Goal: Information Seeking & Learning: Learn about a topic

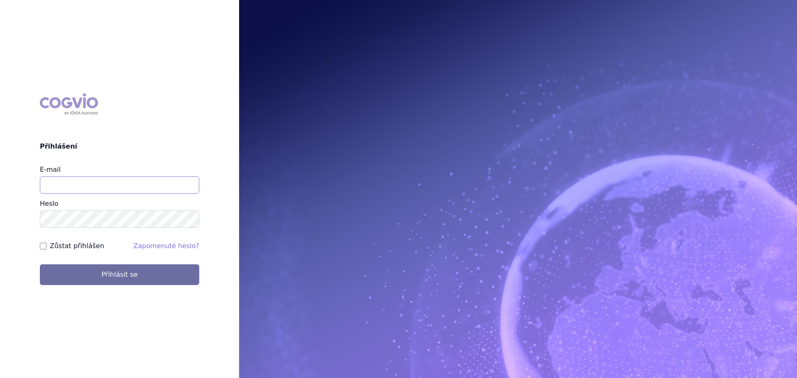
click at [130, 178] on input "E-mail" at bounding box center [119, 184] width 159 height 17
type input "[PERSON_NAME][EMAIL_ADDRESS][DOMAIN_NAME]"
click at [40, 264] on button "Přihlásit se" at bounding box center [119, 274] width 159 height 21
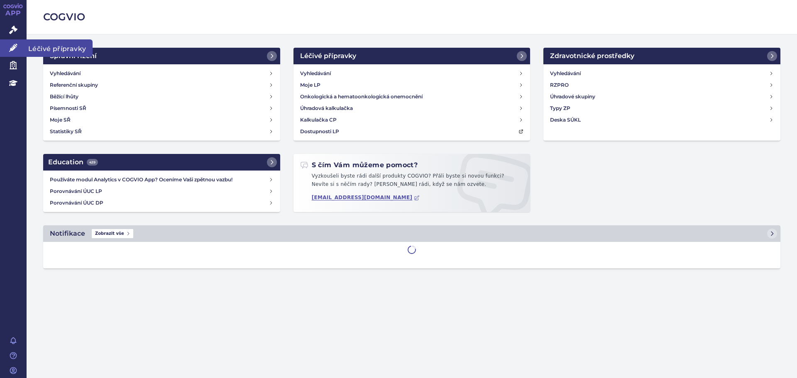
click at [11, 49] on icon at bounding box center [13, 48] width 8 height 8
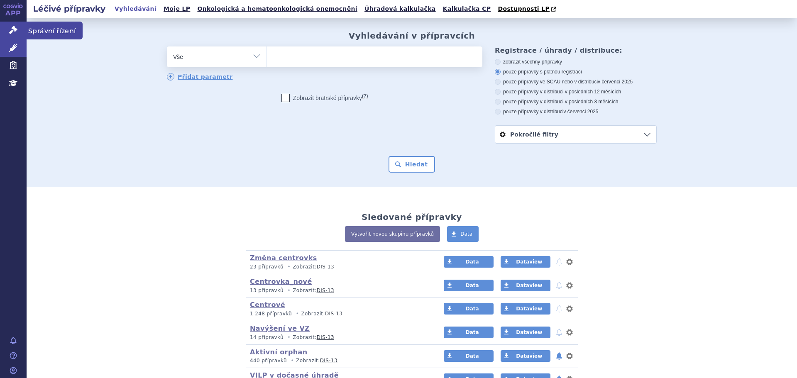
click at [6, 34] on link "Správní řízení" at bounding box center [13, 30] width 27 height 17
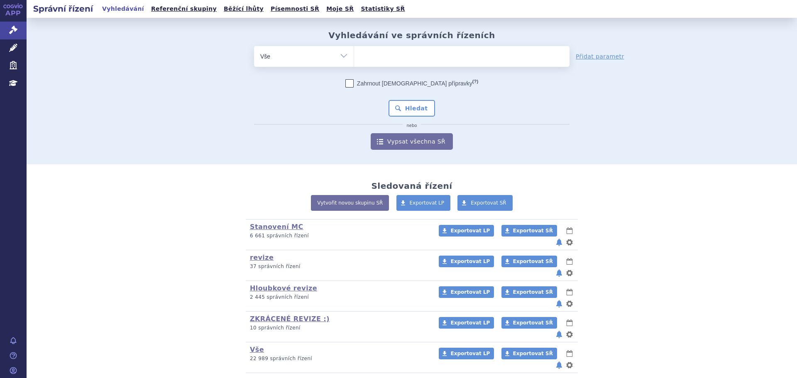
click at [406, 62] on ul at bounding box center [461, 54] width 215 height 17
click at [354, 62] on select at bounding box center [354, 56] width 0 height 21
click at [420, 51] on ul at bounding box center [461, 54] width 215 height 17
click at [354, 51] on select at bounding box center [354, 56] width 0 height 21
type input "ot"
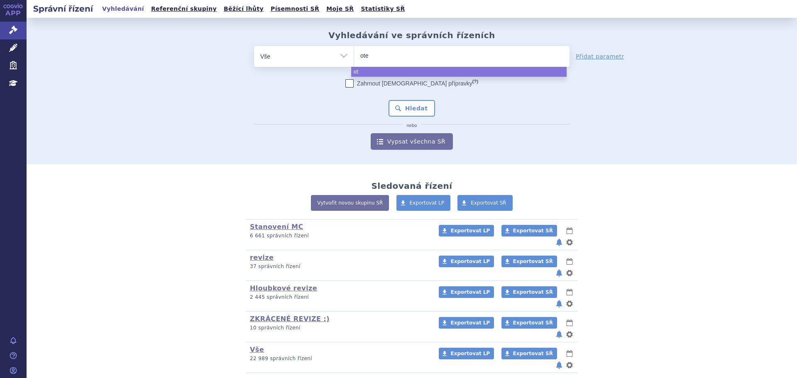
type input "otez"
type input "[MEDICAL_DATA]"
select select "otezla"
click at [417, 106] on button "Hledat" at bounding box center [412, 108] width 47 height 17
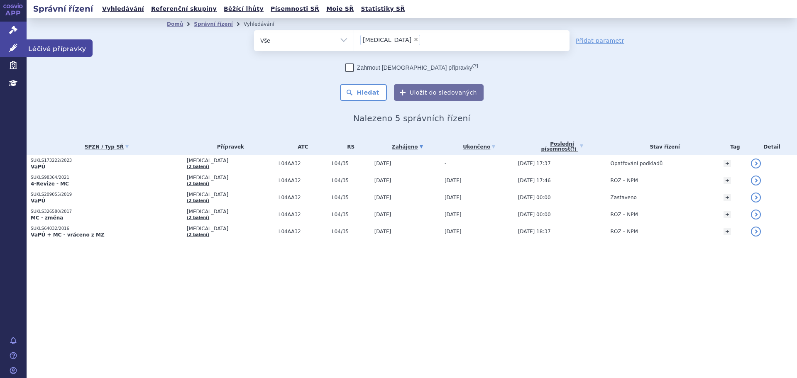
click at [13, 51] on icon at bounding box center [13, 48] width 8 height 8
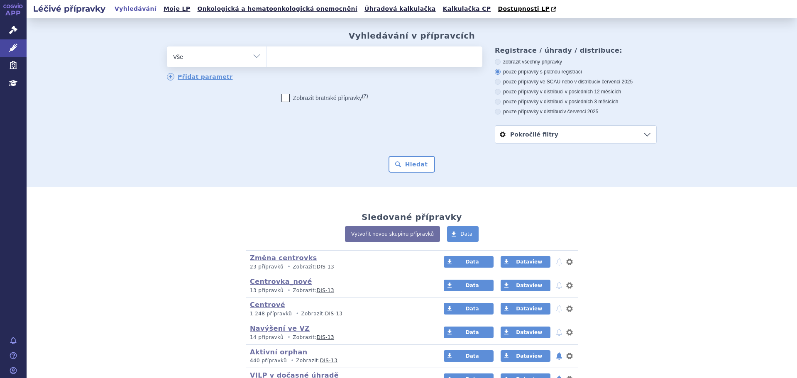
click at [280, 64] on ul at bounding box center [374, 54] width 215 height 17
click at [267, 64] on select at bounding box center [266, 56] width 0 height 21
click at [296, 56] on ul at bounding box center [374, 54] width 215 height 17
click at [267, 56] on select at bounding box center [266, 56] width 0 height 21
type input "ot"
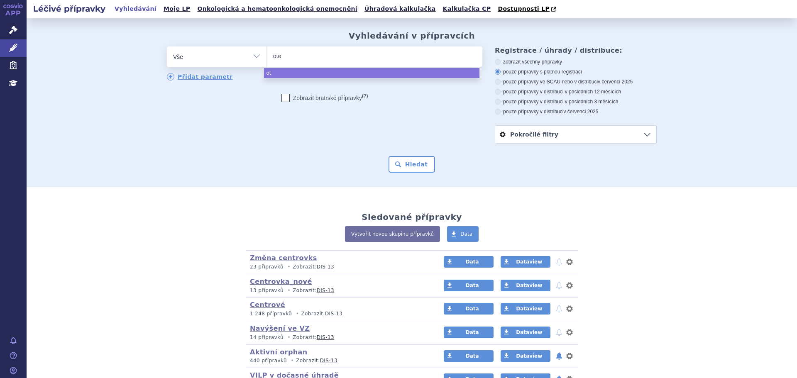
type input "otez"
type input "otezla"
select select "otezla"
click at [397, 165] on button "Hledat" at bounding box center [412, 164] width 47 height 17
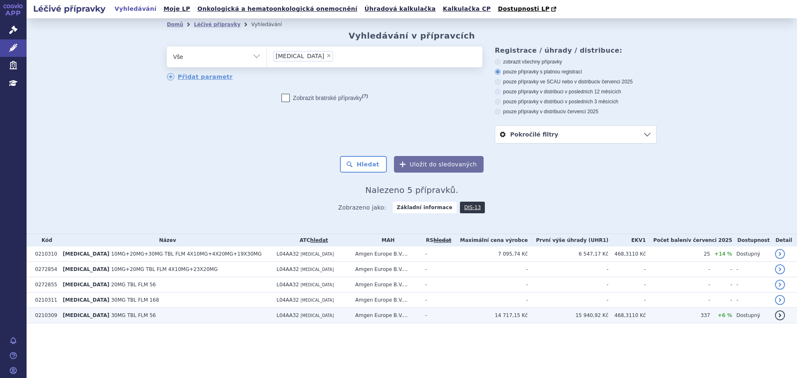
click at [201, 318] on td "OTEZLA 30MG TBL FLM 56" at bounding box center [166, 315] width 214 height 15
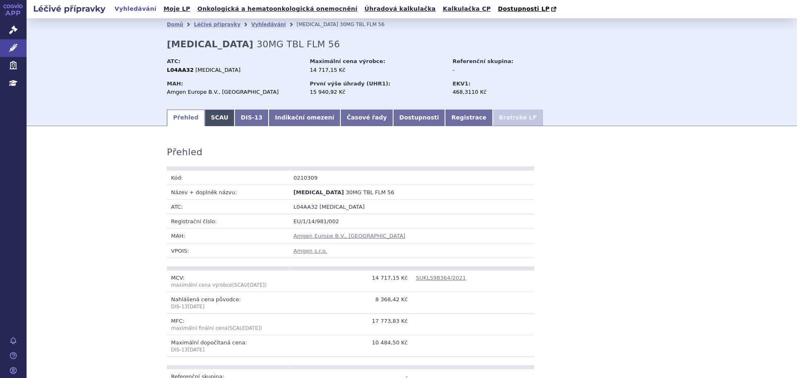
click at [220, 124] on link "SCAU" at bounding box center [220, 118] width 30 height 17
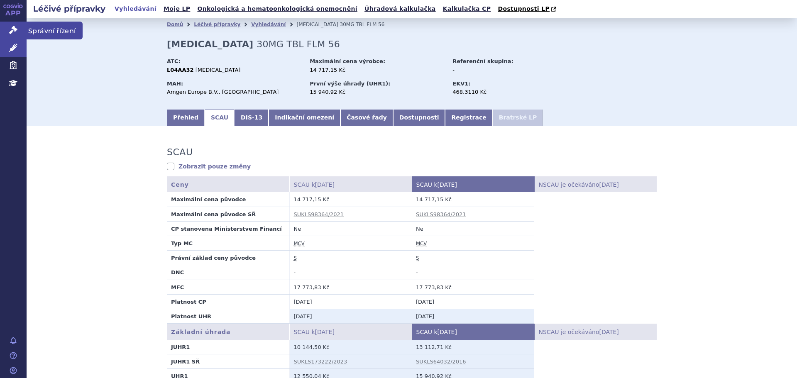
click at [7, 31] on link "Správní řízení" at bounding box center [13, 30] width 27 height 17
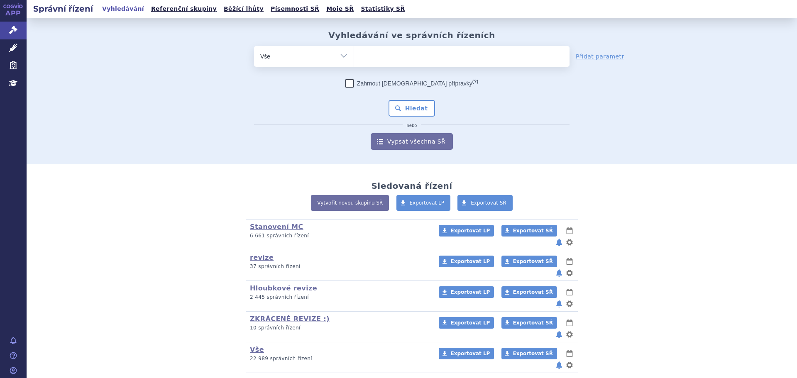
click at [396, 55] on ul at bounding box center [461, 54] width 215 height 17
click at [354, 55] on select at bounding box center [354, 56] width 0 height 21
type input "OT"
type input "OTE"
type input "OTEZ"
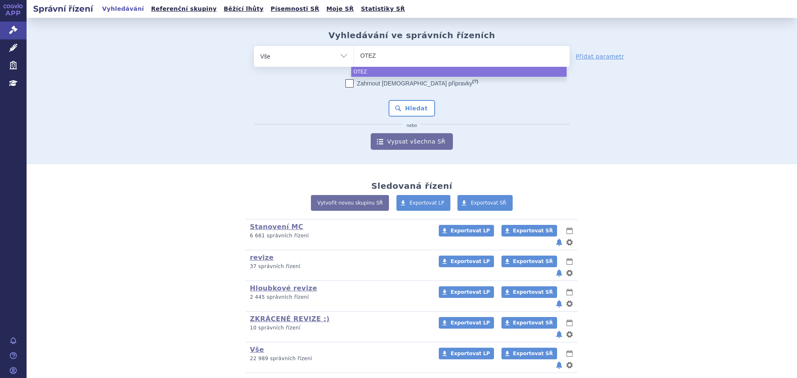
type input "OTEZL"
type input "[MEDICAL_DATA]"
select select "[MEDICAL_DATA]"
click at [426, 109] on button "Hledat" at bounding box center [412, 108] width 47 height 17
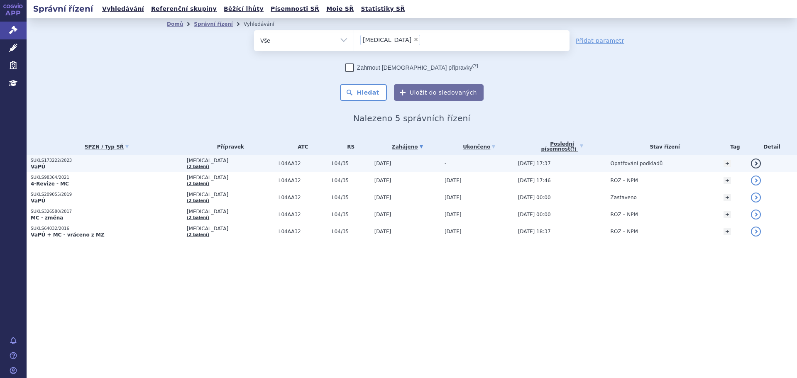
click at [341, 162] on span "L04/35" at bounding box center [351, 164] width 39 height 6
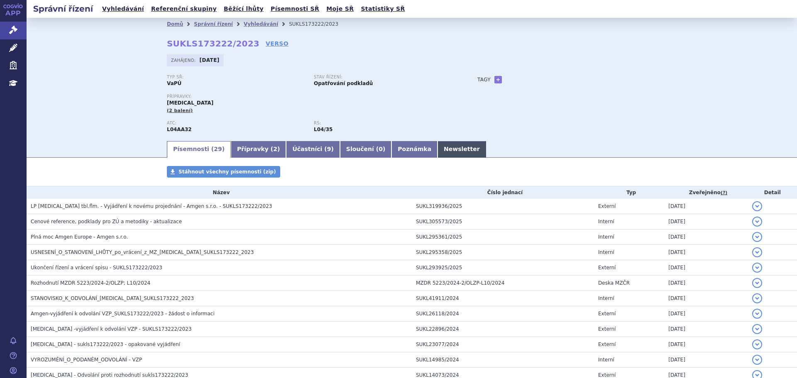
click at [438, 148] on link "Newsletter" at bounding box center [462, 149] width 49 height 17
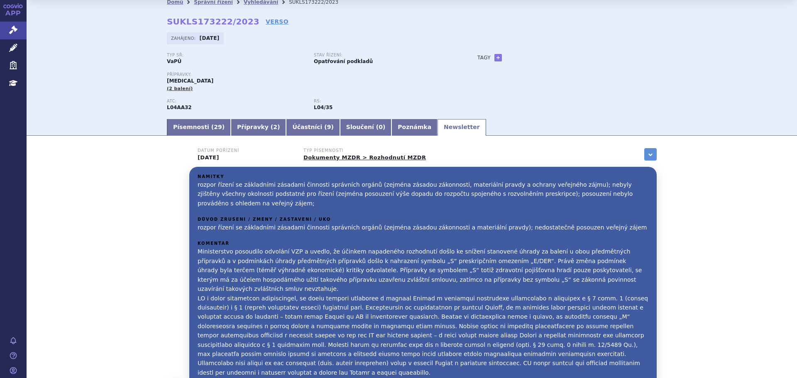
scroll to position [42, 0]
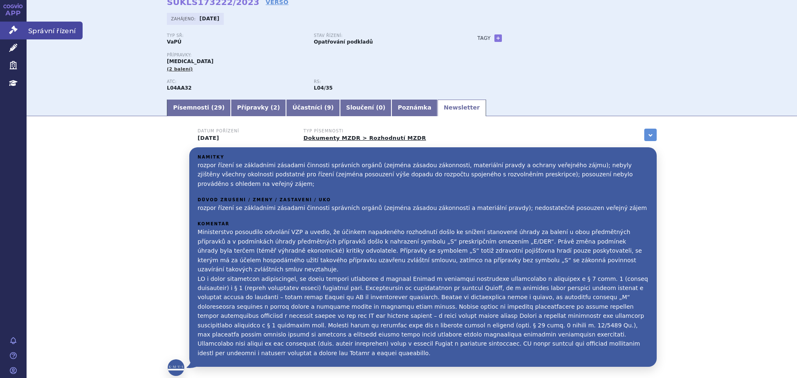
click at [14, 32] on icon at bounding box center [13, 30] width 8 height 8
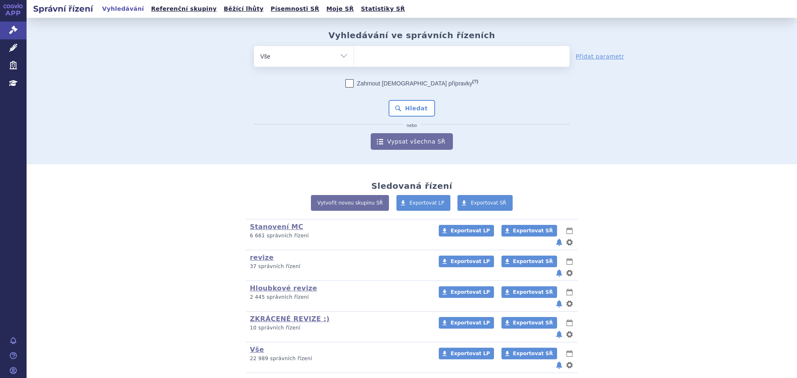
click at [345, 59] on select "Vše Spisová značka Typ SŘ Přípravek/SUKL kód Účastník/Držitel" at bounding box center [304, 55] width 100 height 19
select select "filter-atc-group"
click at [254, 46] on select "Vše Spisová značka Typ SŘ Přípravek/SUKL kód Účastník/Držitel" at bounding box center [304, 55] width 100 height 19
click at [395, 51] on ul at bounding box center [461, 54] width 215 height 17
click at [354, 51] on select at bounding box center [354, 56] width 0 height 21
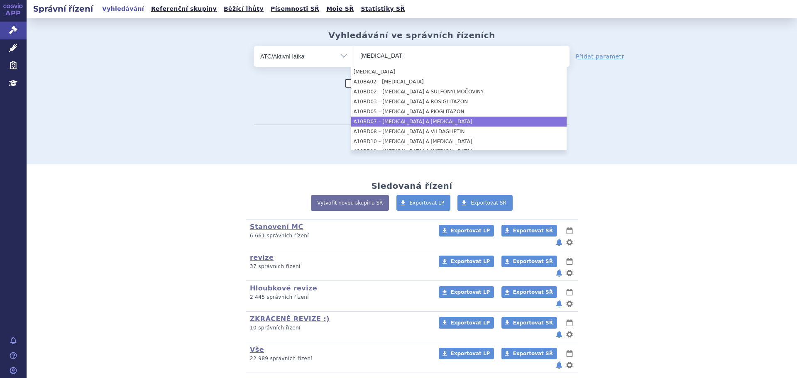
type input "metformin"
select select "A10BD07"
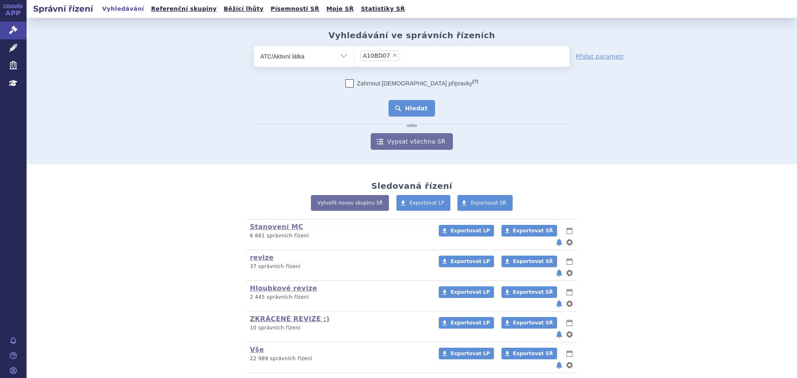
click at [402, 112] on button "Hledat" at bounding box center [412, 108] width 47 height 17
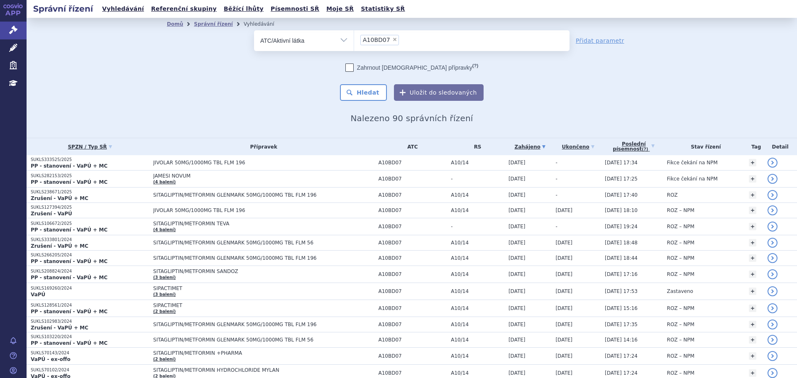
click at [327, 47] on select "Vše Spisová značka Typ SŘ Přípravek/SUKL kód Účastník/Držitel" at bounding box center [304, 39] width 100 height 19
select select "filter-procedure-type"
click at [254, 30] on select "Vše Spisová značka Typ SŘ Přípravek/SUKL kód Účastník/Držitel" at bounding box center [304, 39] width 100 height 19
click at [386, 38] on ul at bounding box center [461, 38] width 215 height 17
click at [354, 38] on select at bounding box center [354, 40] width 0 height 21
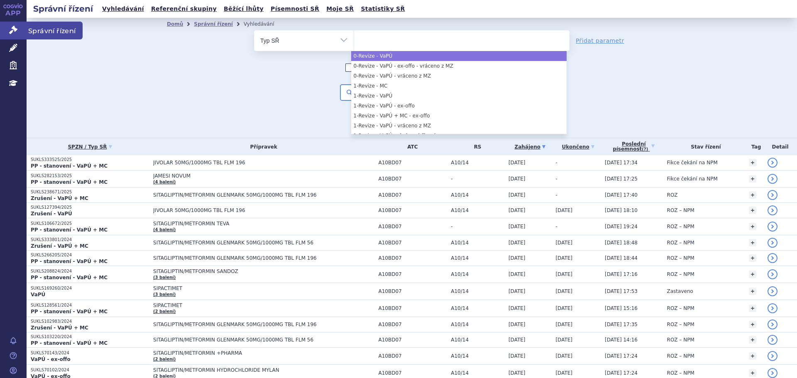
click at [20, 35] on link "Správní řízení" at bounding box center [13, 30] width 27 height 17
select select "b2c4f887-2f6e-447f-a598-2bb693fef55a"
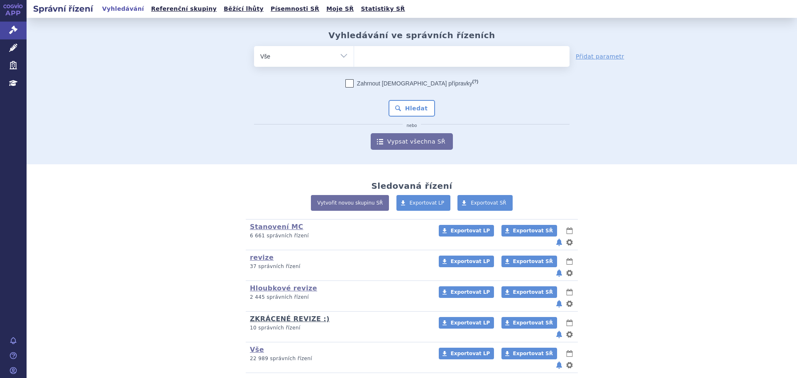
click at [273, 315] on link "ZKRÁCENÉ REVIZE :)" at bounding box center [290, 319] width 80 height 8
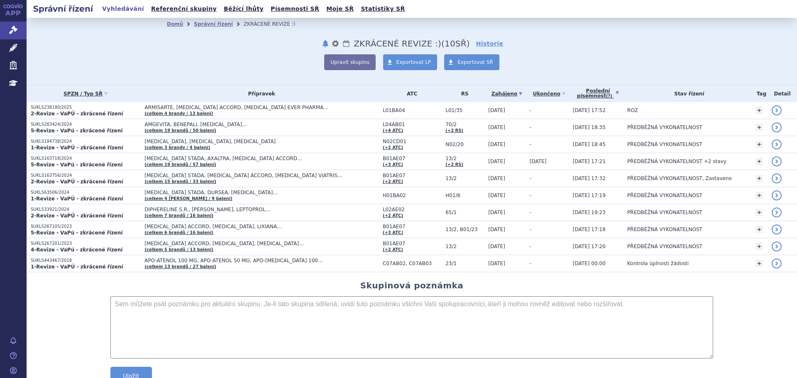
click at [613, 90] on link "Poslední písemnost (?)" at bounding box center [598, 93] width 50 height 17
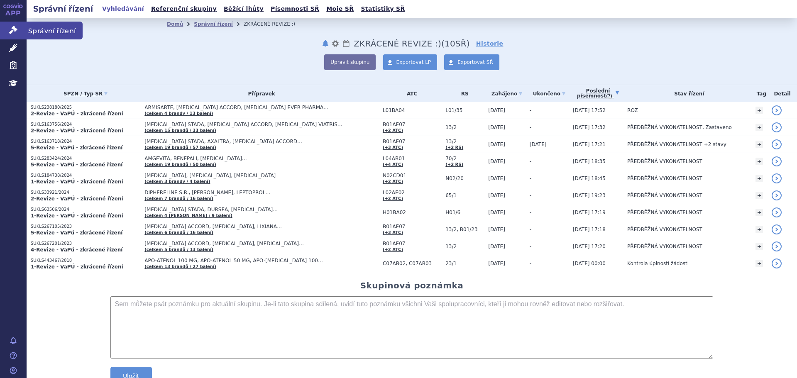
click at [24, 35] on link "Správní řízení" at bounding box center [13, 30] width 27 height 17
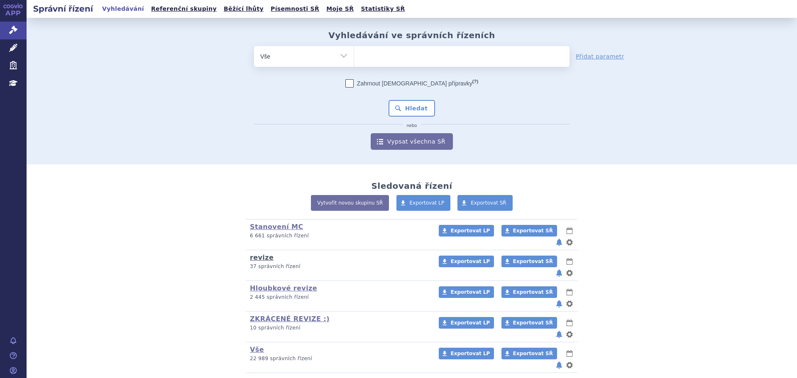
click at [262, 254] on link "revize" at bounding box center [262, 258] width 24 height 8
click at [255, 254] on link "revize" at bounding box center [262, 258] width 24 height 8
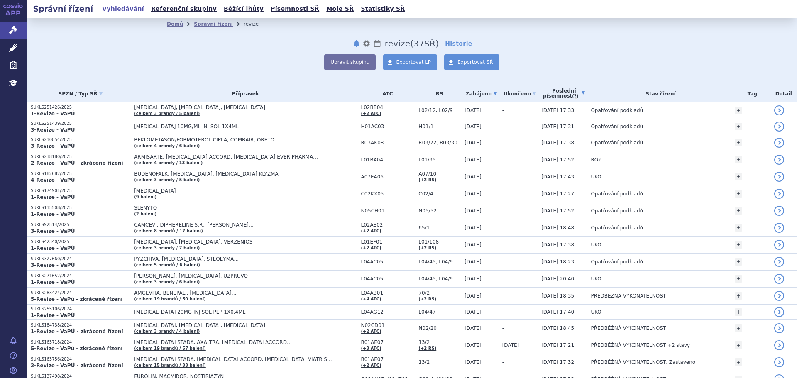
click at [577, 92] on link "Poslední písemnost (?)" at bounding box center [563, 93] width 45 height 17
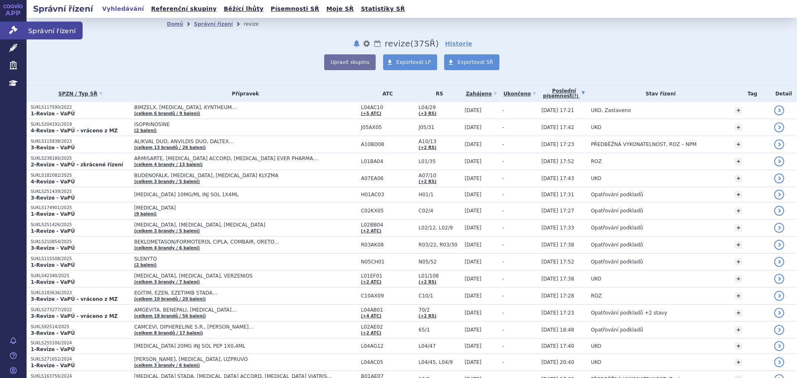
click at [9, 31] on icon at bounding box center [13, 30] width 8 height 8
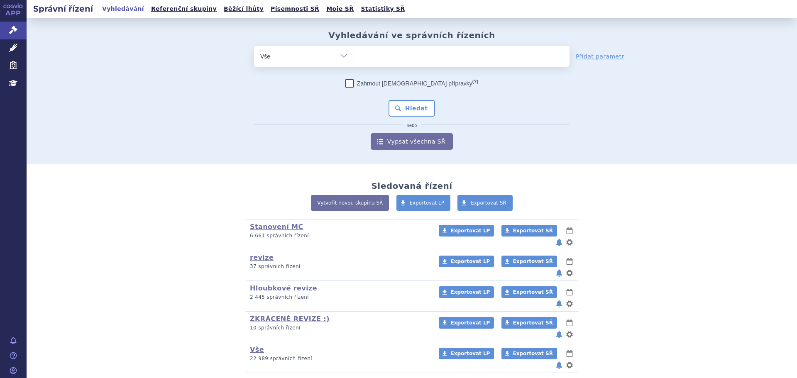
click at [386, 60] on ul at bounding box center [461, 54] width 215 height 17
click at [354, 60] on select at bounding box center [354, 56] width 0 height 21
click at [387, 60] on ul at bounding box center [461, 54] width 215 height 17
click at [354, 60] on select at bounding box center [354, 56] width 0 height 21
click at [431, 60] on ul at bounding box center [461, 54] width 215 height 17
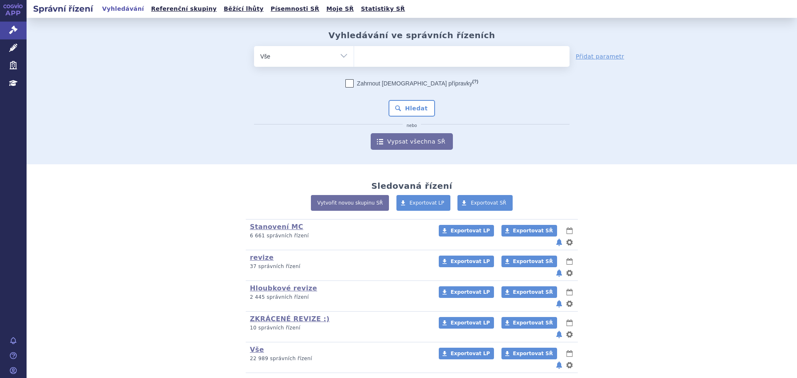
click at [354, 60] on select at bounding box center [354, 56] width 0 height 21
paste input "SUKLS115838/2023"
type input "SUKLS115838/2023"
select select "SUKLS115838/2023"
click at [419, 107] on button "Hledat" at bounding box center [412, 108] width 47 height 17
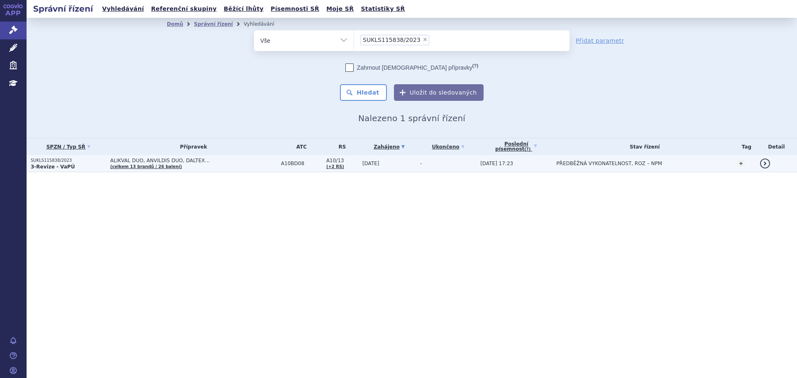
click at [204, 168] on td "ALIKVAL DUO, ANVILDIS DUO, DALTEX… (celkem 13 brandů / 26 balení)" at bounding box center [191, 163] width 171 height 17
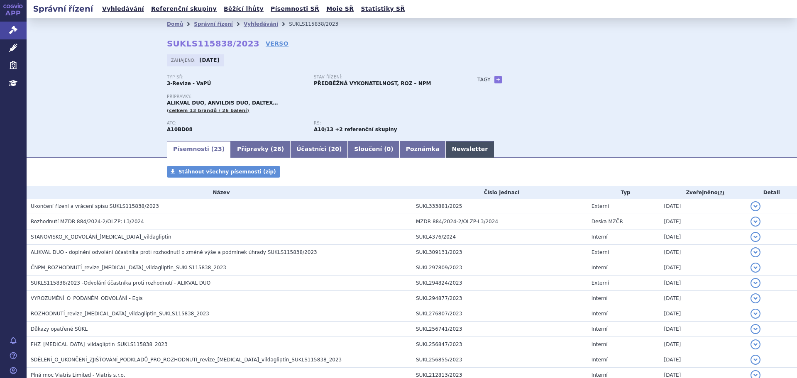
click at [446, 148] on link "Newsletter" at bounding box center [470, 149] width 49 height 17
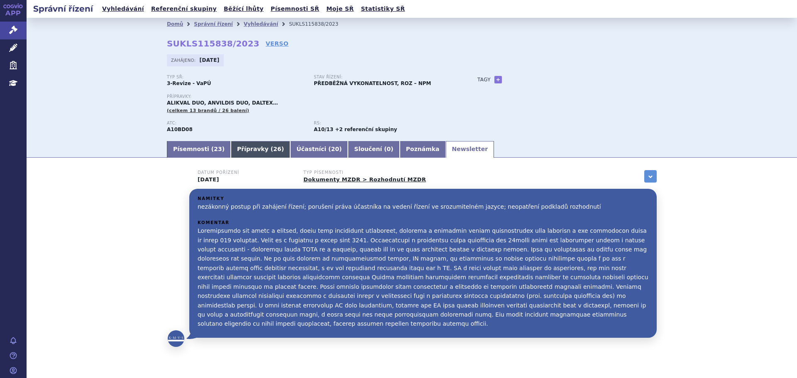
click at [273, 151] on span "26" at bounding box center [277, 149] width 8 height 7
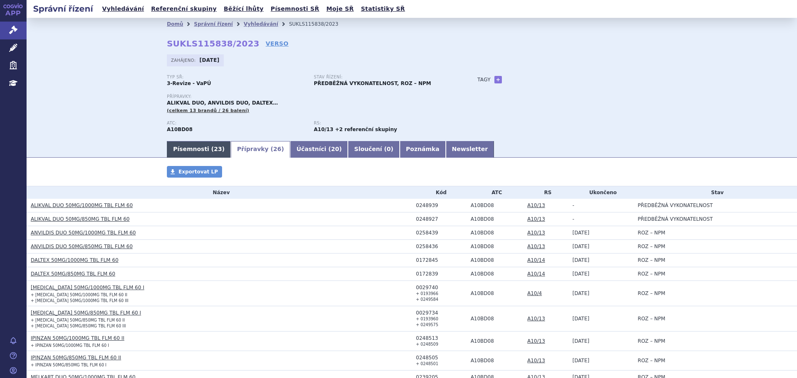
click at [198, 146] on link "Písemnosti ( 23 )" at bounding box center [199, 149] width 64 height 17
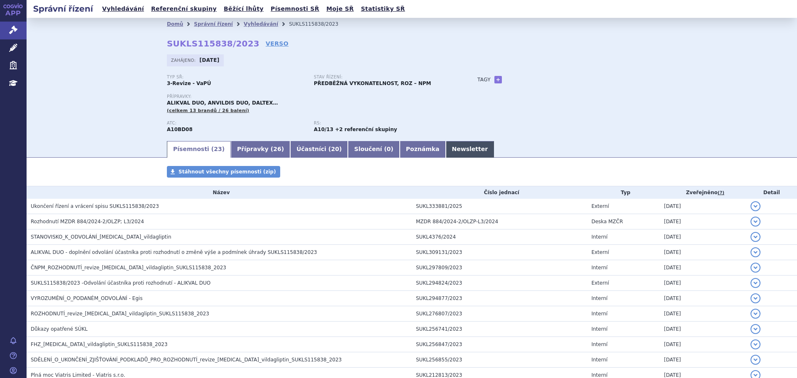
click at [446, 151] on link "Newsletter" at bounding box center [470, 149] width 49 height 17
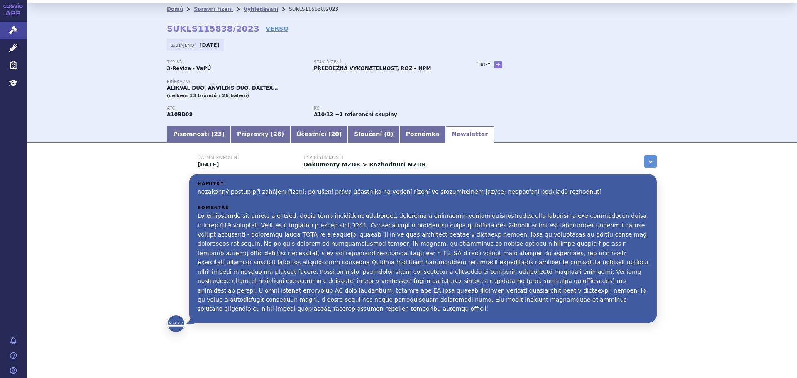
scroll to position [22, 0]
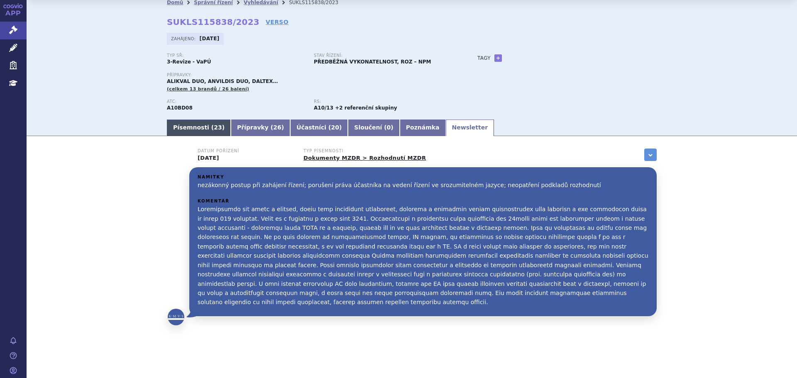
click at [214, 129] on span "23" at bounding box center [218, 127] width 8 height 7
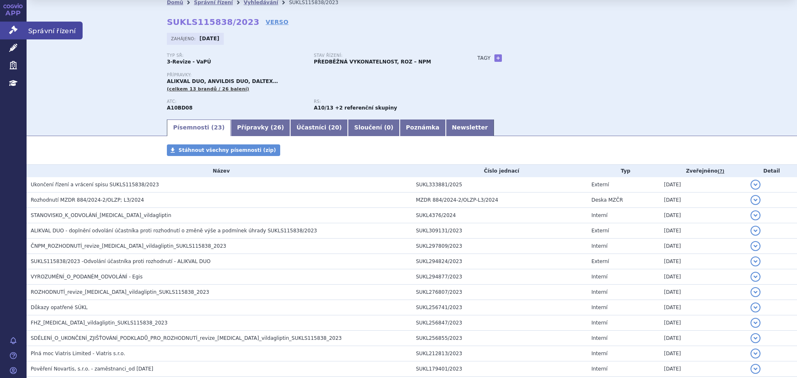
click at [15, 23] on link "Správní řízení" at bounding box center [13, 30] width 27 height 17
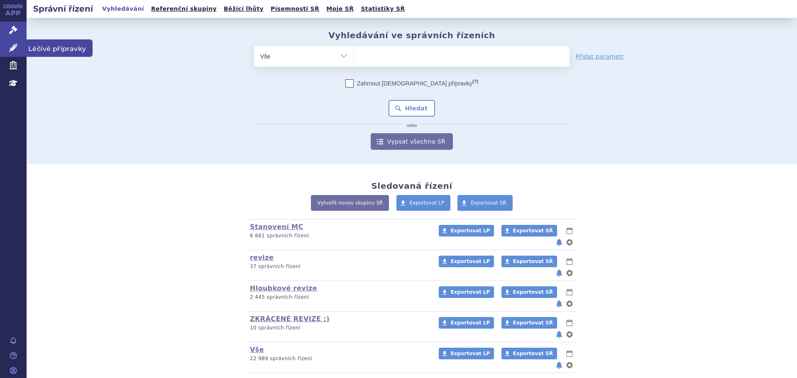
click at [22, 46] on link "Léčivé přípravky" at bounding box center [13, 47] width 27 height 17
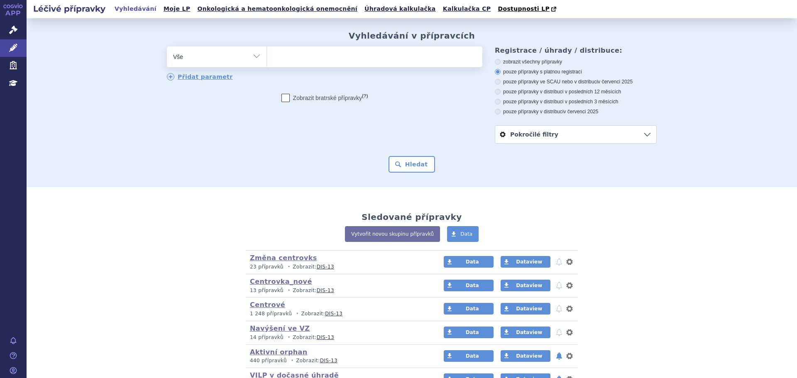
click at [335, 53] on ul at bounding box center [374, 54] width 215 height 17
click at [267, 53] on select at bounding box center [266, 56] width 0 height 21
click at [377, 56] on ul at bounding box center [374, 54] width 215 height 17
click at [267, 56] on select at bounding box center [266, 56] width 0 height 21
type input "ta"
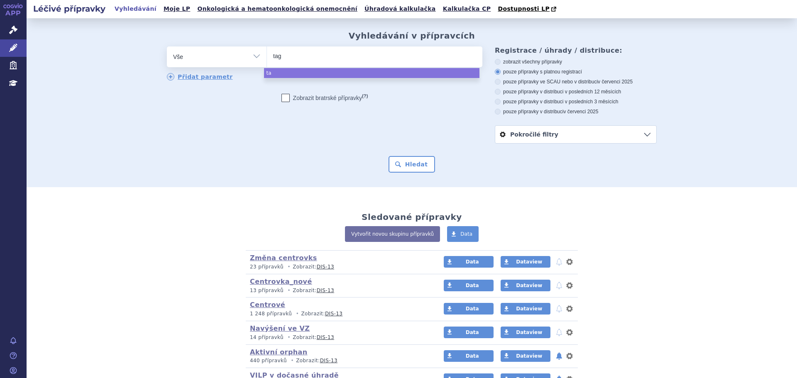
type input "tagr"
type input "tagri"
type input "tagris"
type input "tagrisso"
select select "tagrisso"
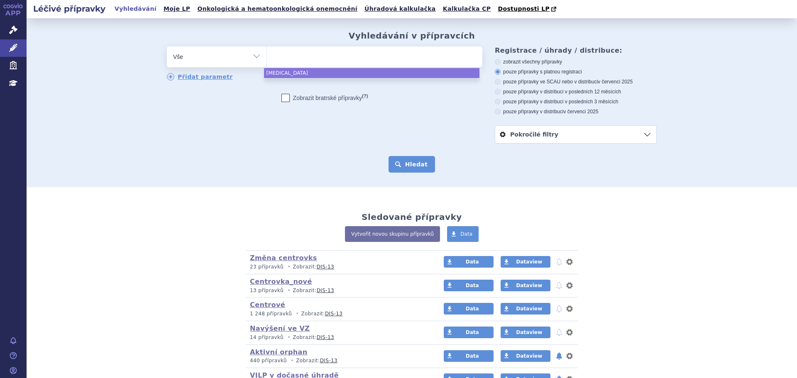
click at [410, 166] on button "Hledat" at bounding box center [412, 164] width 47 height 17
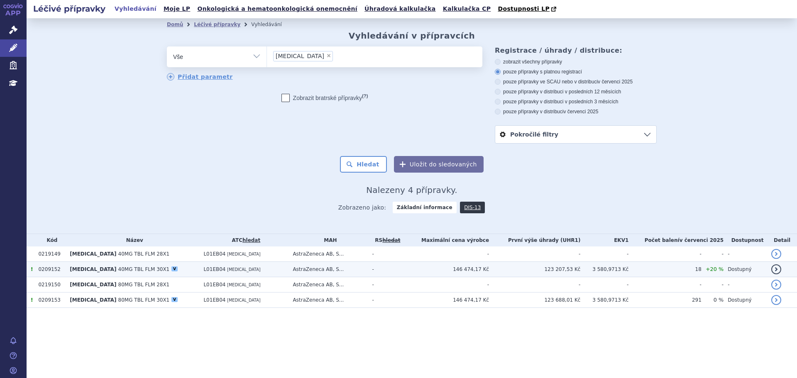
click at [203, 269] on span "L01EB04" at bounding box center [214, 269] width 22 height 6
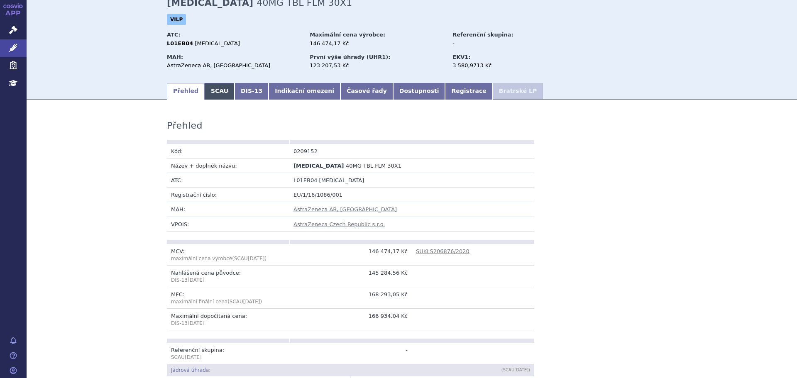
click at [215, 90] on link "SCAU" at bounding box center [220, 91] width 30 height 17
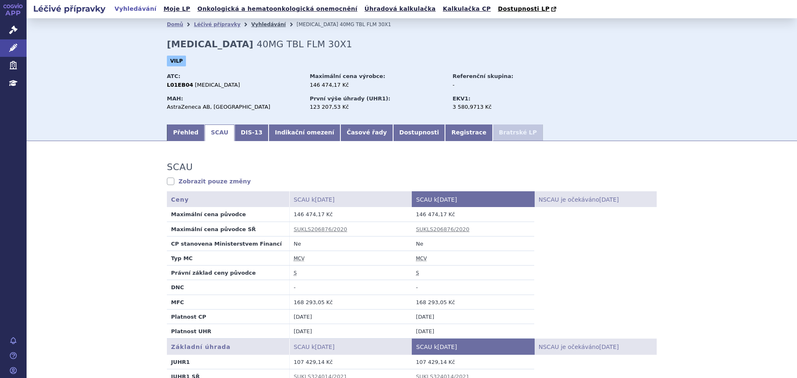
click at [252, 24] on link "Vyhledávání" at bounding box center [268, 25] width 34 height 6
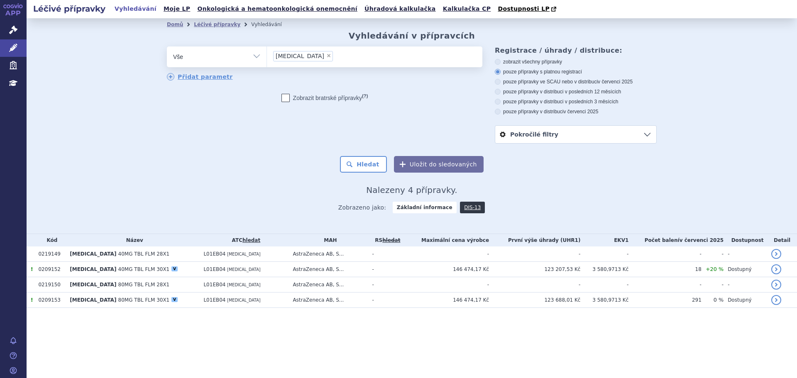
click at [326, 57] on span "×" at bounding box center [328, 55] width 5 height 5
click at [267, 57] on select "tagrisso" at bounding box center [266, 56] width 0 height 21
select select
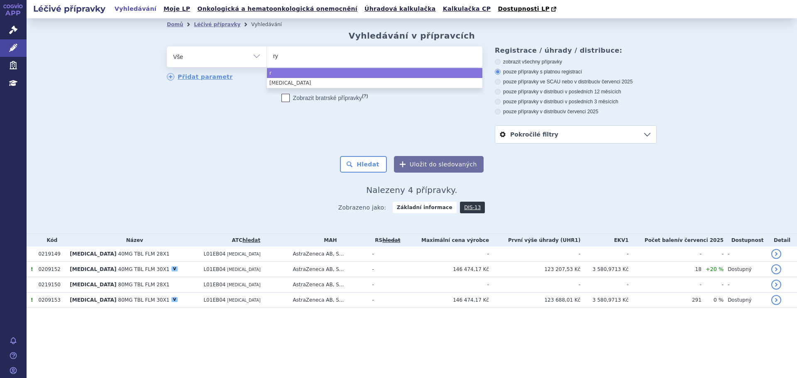
type input "ryb"
type input "rybr"
type input "rybre"
type input "rybreva"
type input "rybrevan"
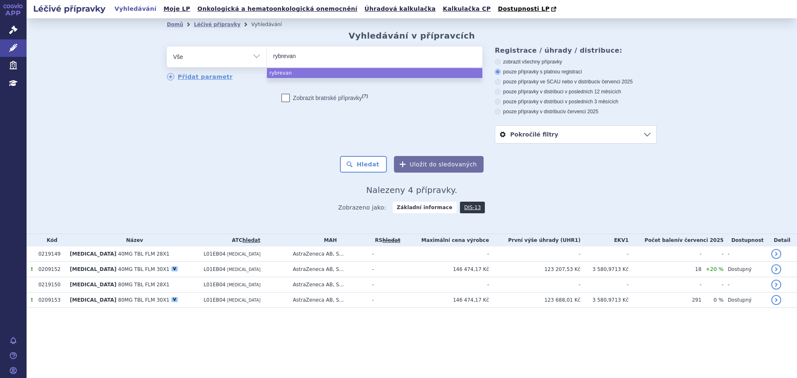
type input "rybrevant"
select select "rybrevant"
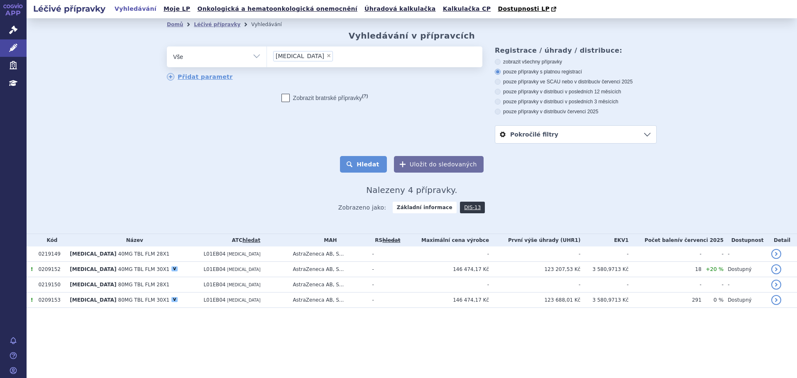
click at [365, 162] on button "Hledat" at bounding box center [363, 164] width 47 height 17
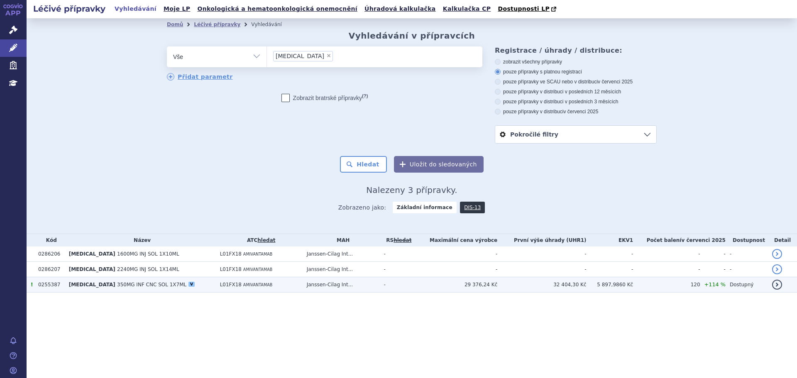
click at [380, 285] on td "Janssen-Cilag Int..." at bounding box center [341, 284] width 77 height 15
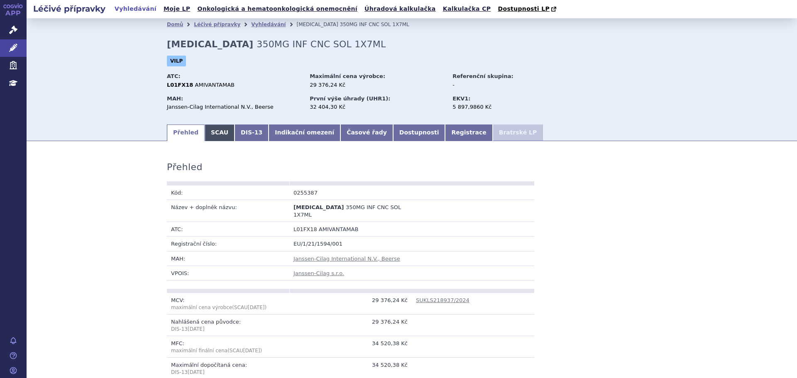
click at [208, 132] on link "SCAU" at bounding box center [220, 133] width 30 height 17
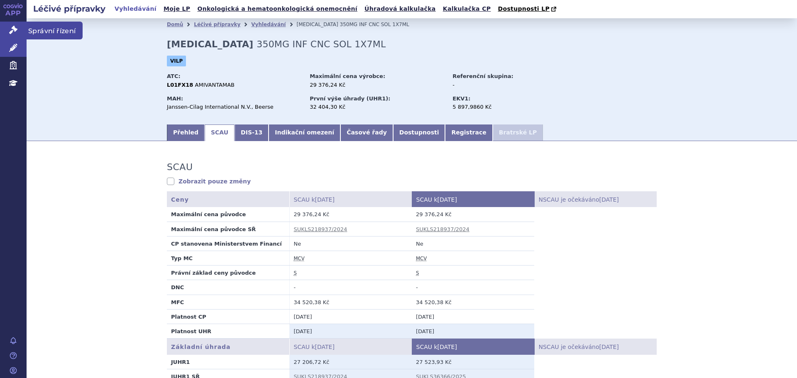
click at [12, 33] on icon at bounding box center [13, 30] width 8 height 8
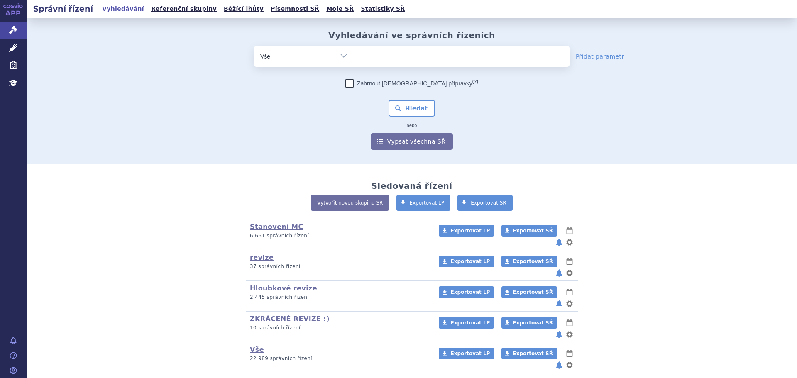
click at [384, 52] on ul at bounding box center [461, 54] width 215 height 17
click at [354, 52] on select at bounding box center [354, 56] width 0 height 21
paste input "SUKLS307391/2025"
type input "SUKLS307391/2025"
select select "SUKLS307391/2025"
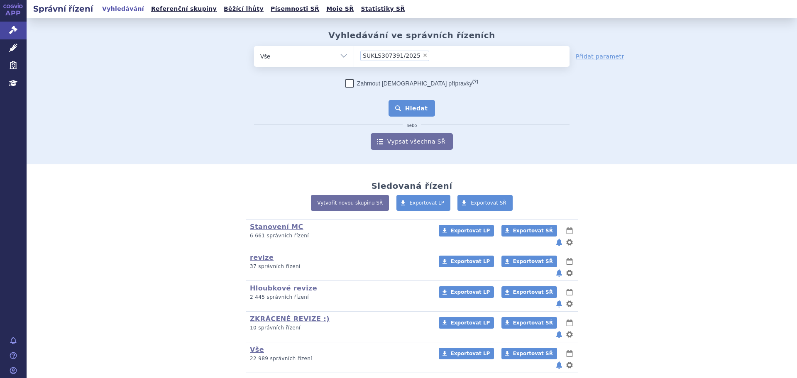
click at [418, 113] on button "Hledat" at bounding box center [412, 108] width 47 height 17
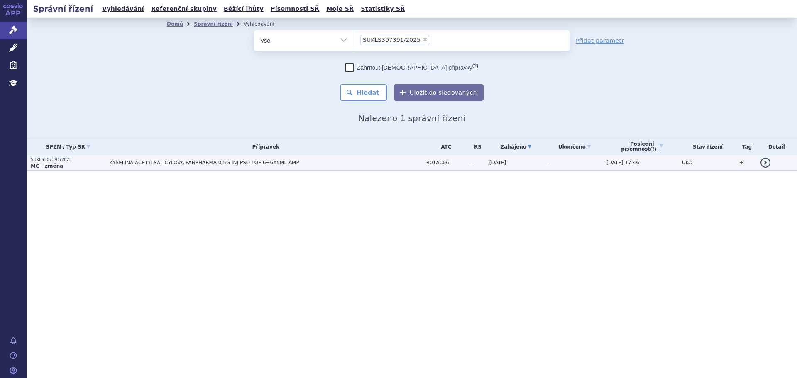
click at [335, 159] on td "KYSELINA ACETYLSALICYLOVÁ PANPHARMA 0,5G INJ PSO LQF 6+6X5ML AMP" at bounding box center [263, 162] width 317 height 15
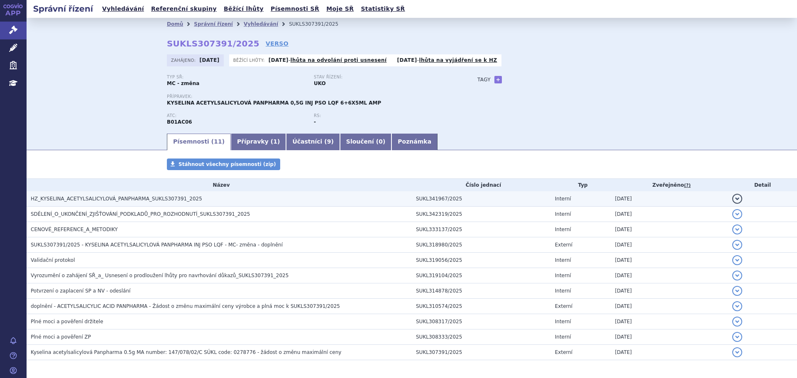
click at [73, 198] on span "HZ_KYSELINA_ACETYLSALICYLOVÁ_PANPHARMA_SUKLS307391_2025" at bounding box center [116, 199] width 171 height 6
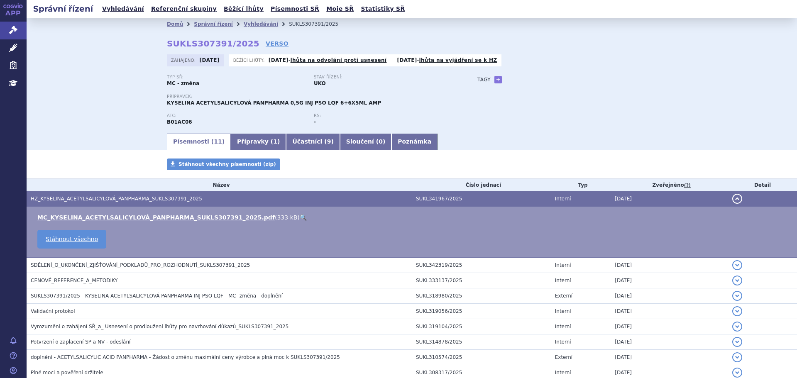
click at [300, 217] on link "🔍" at bounding box center [303, 217] width 7 height 7
click at [244, 25] on link "Vyhledávání" at bounding box center [261, 24] width 34 height 6
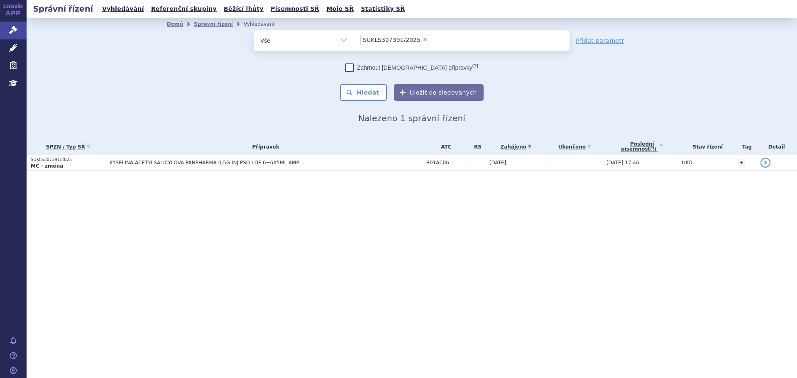
click at [423, 39] on span "×" at bounding box center [425, 39] width 5 height 5
click at [354, 39] on select "SUKLS307391/2025" at bounding box center [354, 40] width 0 height 21
select select
type input "DEPO-[MEDICAL_DATA] 40MG/ML INJ SUS 1X1ML"
select select "DEPO-MEDROL 40MG/ML INJ SUS 1X1ML"
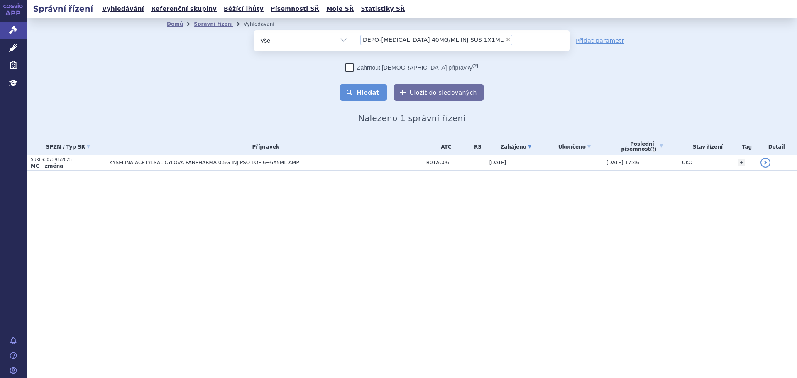
click at [386, 88] on button "Hledat" at bounding box center [363, 92] width 47 height 17
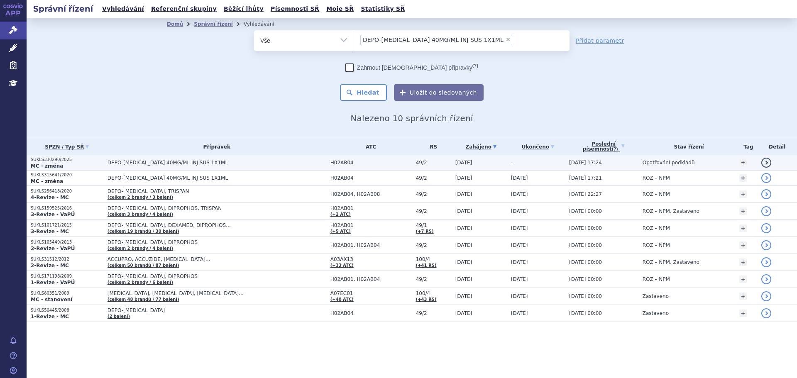
click at [171, 161] on span "DEPO-[MEDICAL_DATA] 40MG/ML INJ SUS 1X1ML" at bounding box center [212, 163] width 208 height 6
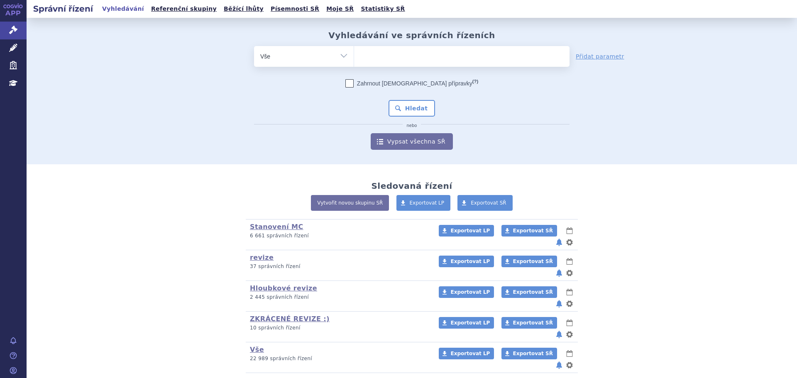
click at [359, 59] on ul at bounding box center [461, 54] width 215 height 17
click at [354, 59] on select at bounding box center [354, 56] width 0 height 21
click at [372, 56] on ul at bounding box center [461, 54] width 215 height 17
click at [354, 56] on select at bounding box center [354, 56] width 0 height 21
type input "reb"
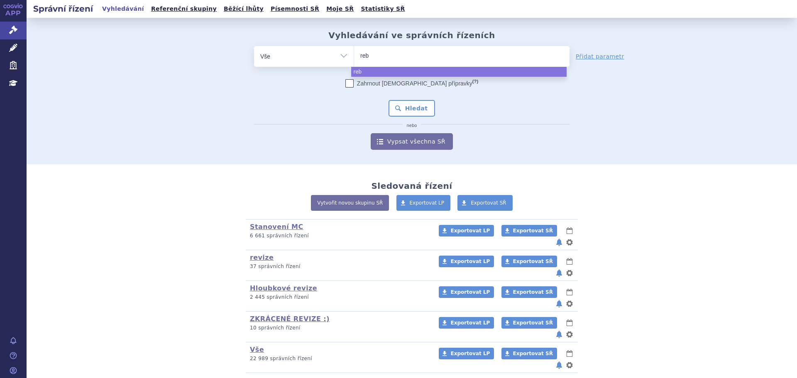
type input "rebl"
type input "reblo"
type input "reblozy"
type input "reblozyl"
select select "reblozyl"
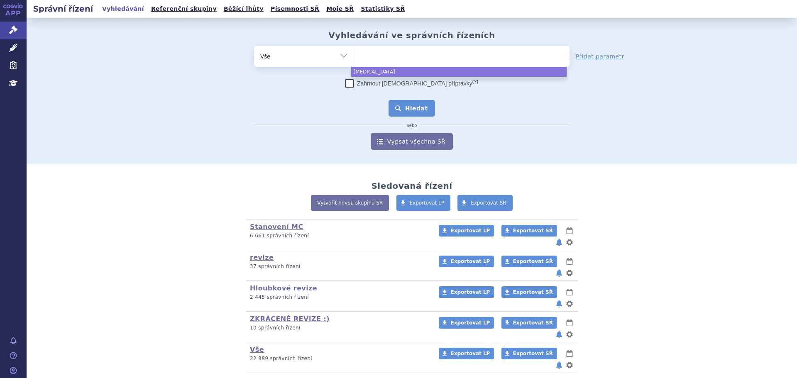
click at [420, 105] on button "Hledat" at bounding box center [412, 108] width 47 height 17
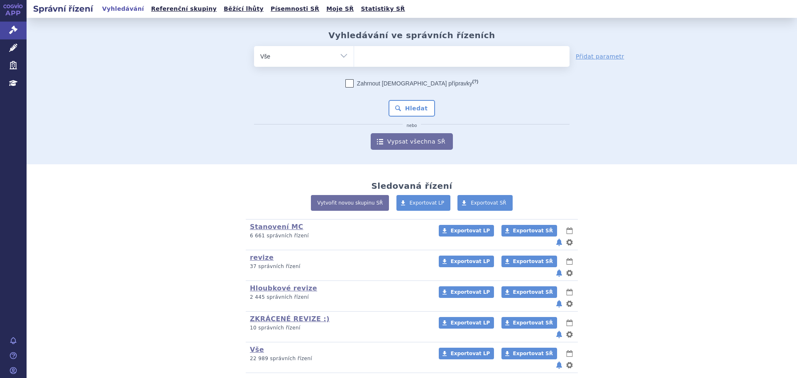
drag, startPoint x: 380, startPoint y: 59, endPoint x: 396, endPoint y: 53, distance: 16.8
click at [383, 58] on ul at bounding box center [461, 54] width 215 height 17
click at [354, 58] on select at bounding box center [354, 56] width 0 height 21
type input "im"
type input "imfi"
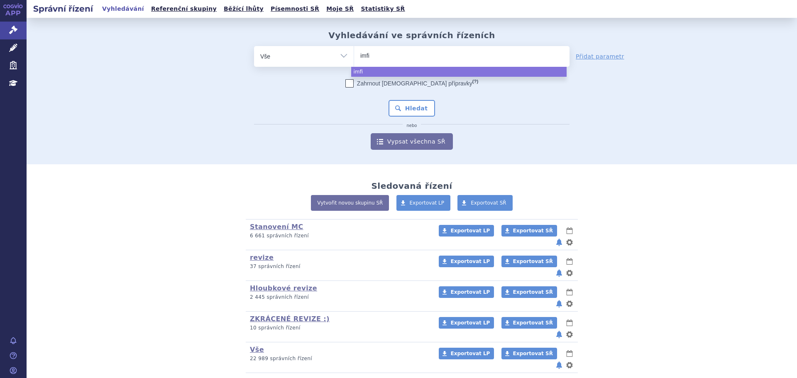
type input "imfin"
type input "imfinz"
type input "imfinzi"
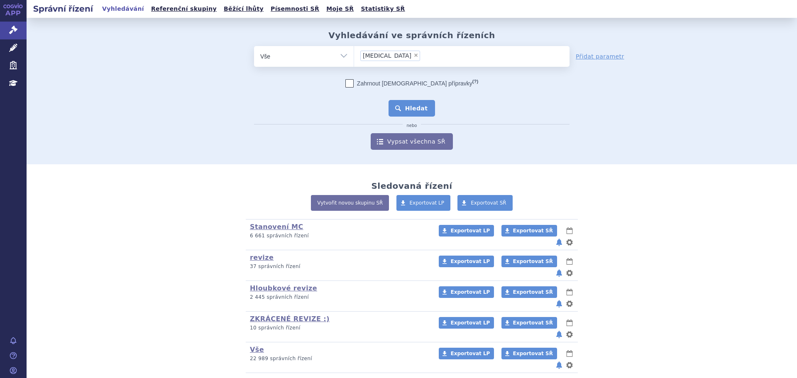
select select "imfinzi"
click at [419, 108] on button "Hledat" at bounding box center [412, 108] width 47 height 17
click at [379, 50] on ul at bounding box center [461, 54] width 215 height 17
click at [354, 50] on select at bounding box center [354, 56] width 0 height 21
drag, startPoint x: 402, startPoint y: 54, endPoint x: 406, endPoint y: 55, distance: 4.2
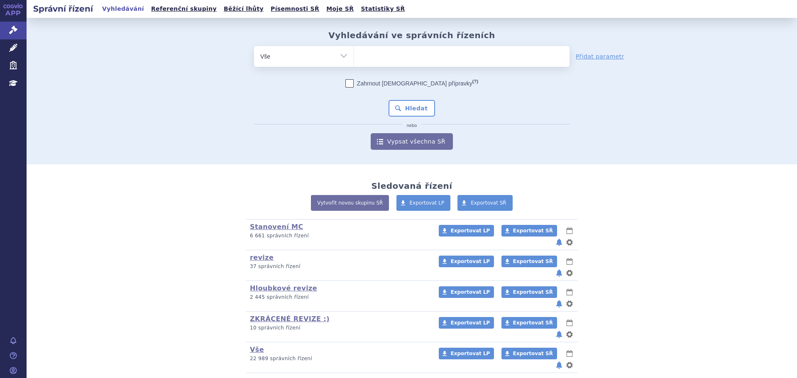
click at [404, 54] on ul at bounding box center [461, 54] width 215 height 17
click at [354, 54] on select at bounding box center [354, 56] width 0 height 21
type input "om"
type input "omj"
type input "omjj"
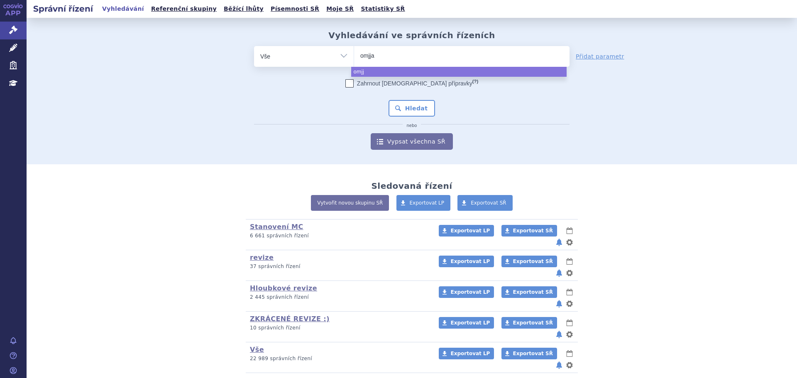
type input "omjjar"
type input "omjjara"
select select "omjjara"
click at [422, 116] on button "Hledat" at bounding box center [412, 108] width 47 height 17
drag, startPoint x: 396, startPoint y: 69, endPoint x: 418, endPoint y: 55, distance: 26.1
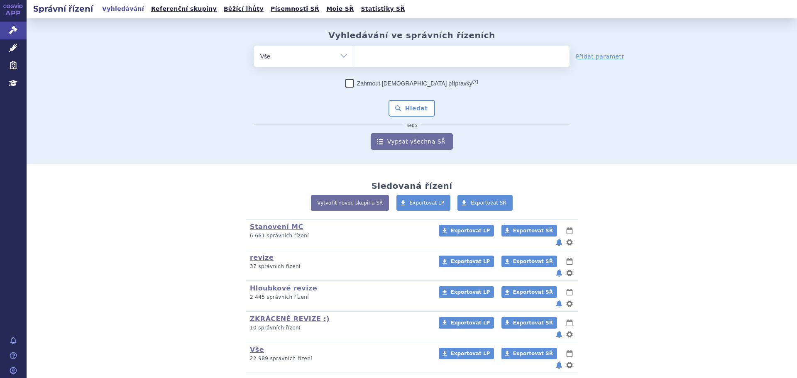
click at [397, 68] on form "odstranit Vše Spisová značka Typ SŘ (?) Hledat" at bounding box center [411, 98] width 315 height 104
click at [402, 55] on ul at bounding box center [461, 54] width 215 height 17
click at [354, 55] on select at bounding box center [354, 56] width 0 height 21
click at [424, 51] on ul at bounding box center [461, 54] width 215 height 17
click at [354, 51] on select at bounding box center [354, 56] width 0 height 21
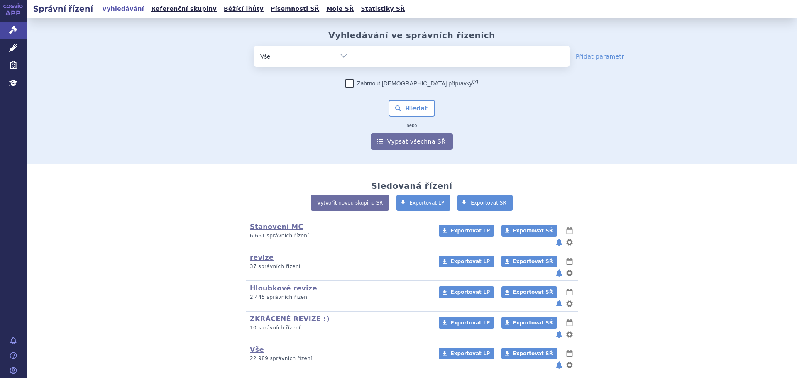
drag, startPoint x: 417, startPoint y: 55, endPoint x: 424, endPoint y: 51, distance: 8.0
click at [416, 55] on ul at bounding box center [461, 54] width 215 height 17
click at [354, 55] on select at bounding box center [354, 56] width 0 height 21
type input "bl"
type input "bli"
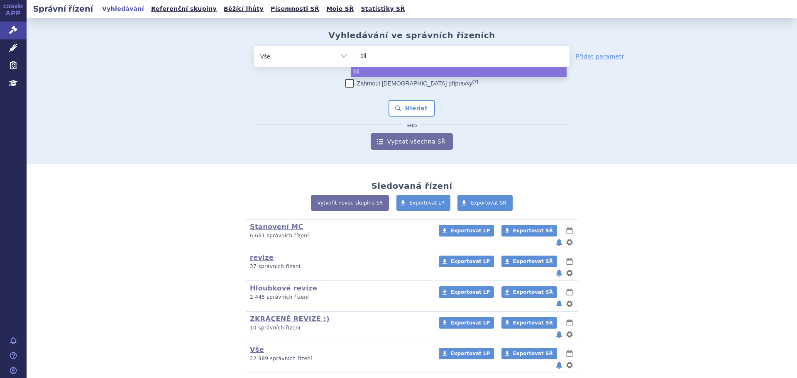
type input "blin"
type input "blinc"
type input "blincyt"
type input "blincyto"
select select "blincyto"
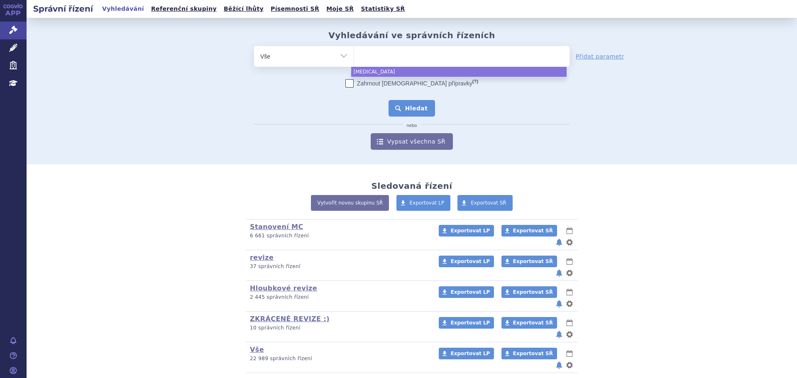
click at [411, 113] on button "Hledat" at bounding box center [412, 108] width 47 height 17
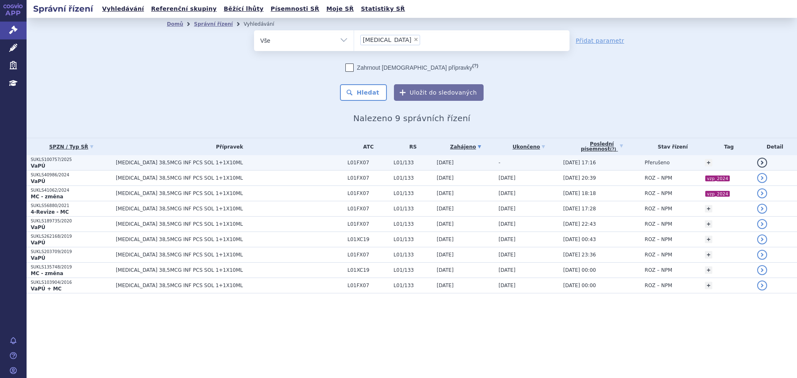
click at [234, 163] on span "[MEDICAL_DATA] 38,5MCG INF PCS SOL 1+1X10ML" at bounding box center [220, 163] width 208 height 6
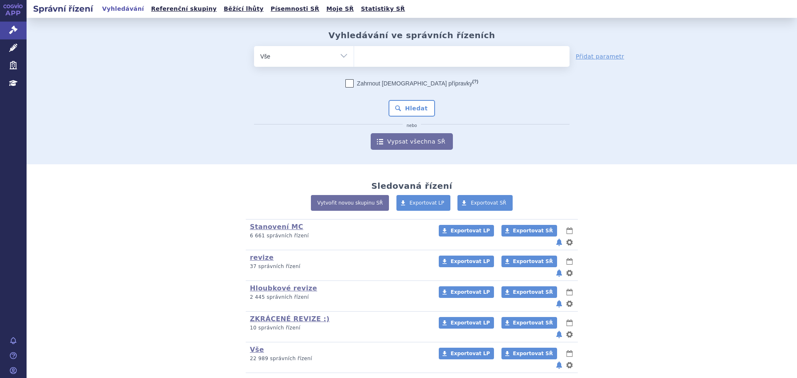
click at [460, 60] on ul at bounding box center [461, 54] width 215 height 17
click at [354, 60] on select at bounding box center [354, 56] width 0 height 21
click at [462, 59] on ul at bounding box center [461, 54] width 215 height 17
click at [354, 59] on select at bounding box center [354, 56] width 0 height 21
type input "or"
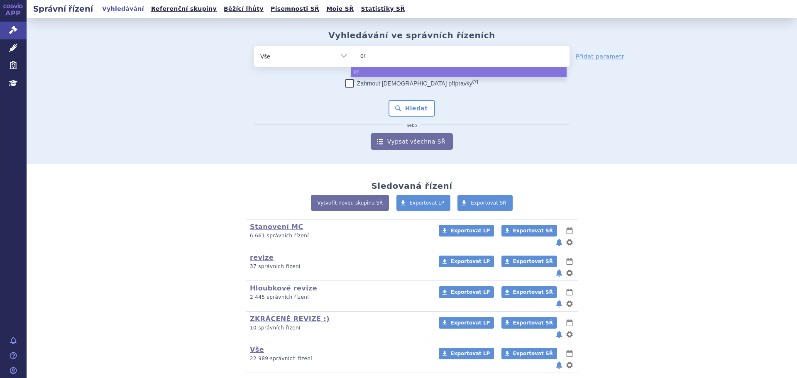
type input "orl"
type input "orla"
type input "orlad"
type input "orlade"
type input "orladeyo"
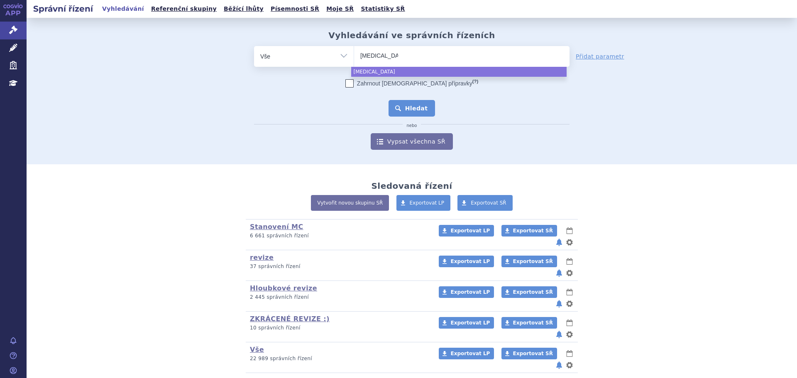
select select "orladeyo"
click at [395, 105] on button "Hledat" at bounding box center [412, 108] width 47 height 17
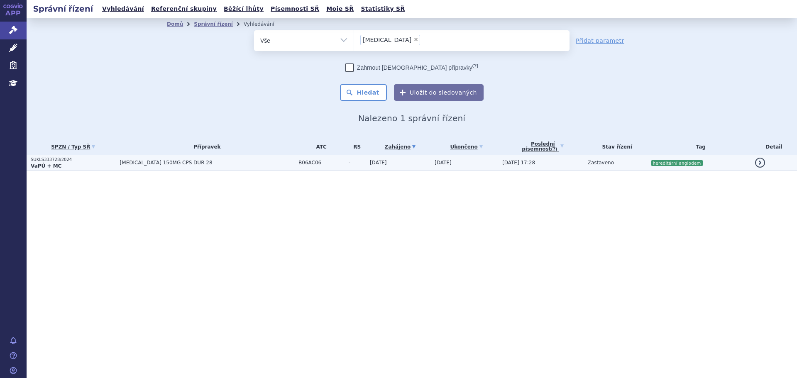
click at [252, 163] on span "ORLADEYO 150MG CPS DUR 28" at bounding box center [207, 163] width 174 height 6
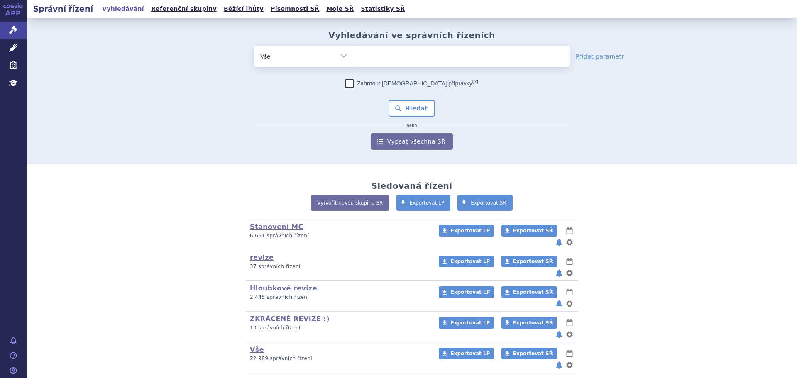
click at [411, 57] on ul at bounding box center [461, 54] width 215 height 17
click at [354, 57] on select at bounding box center [354, 56] width 0 height 21
click at [431, 60] on ul at bounding box center [461, 54] width 215 height 17
click at [354, 60] on select at bounding box center [354, 56] width 0 height 21
type input "oz"
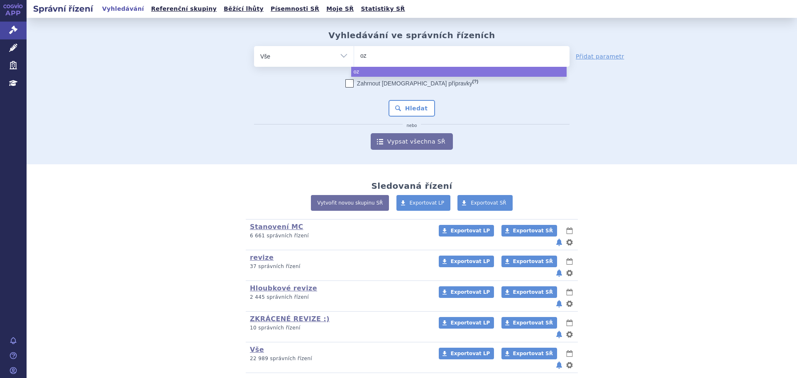
type input "oze"
type input "ozemp"
type input "ozempi"
type input "[MEDICAL_DATA]"
select select "ozempic"
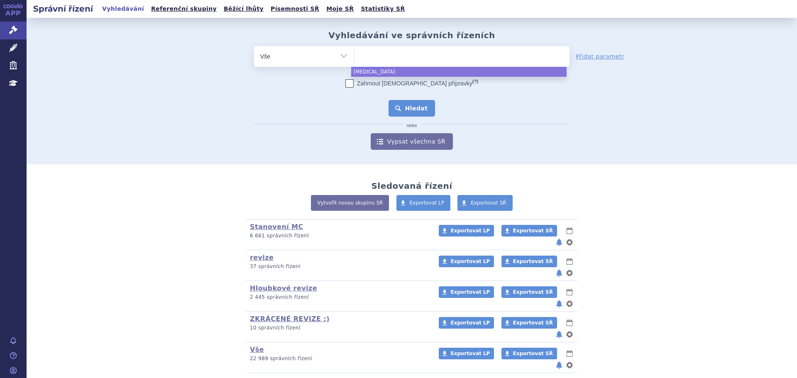
click at [418, 108] on button "Hledat" at bounding box center [412, 108] width 47 height 17
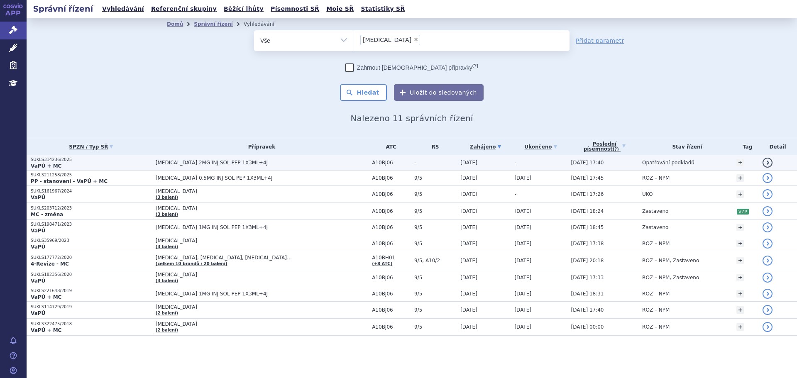
click at [105, 166] on p "VaPÚ + MC" at bounding box center [91, 166] width 121 height 7
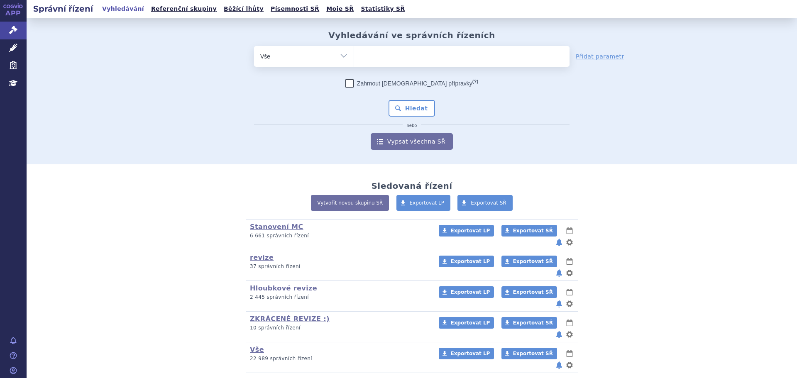
click at [428, 57] on ul at bounding box center [461, 54] width 215 height 17
click at [354, 57] on select at bounding box center [354, 56] width 0 height 21
type input "wy"
type input "wyos"
type input "wyost"
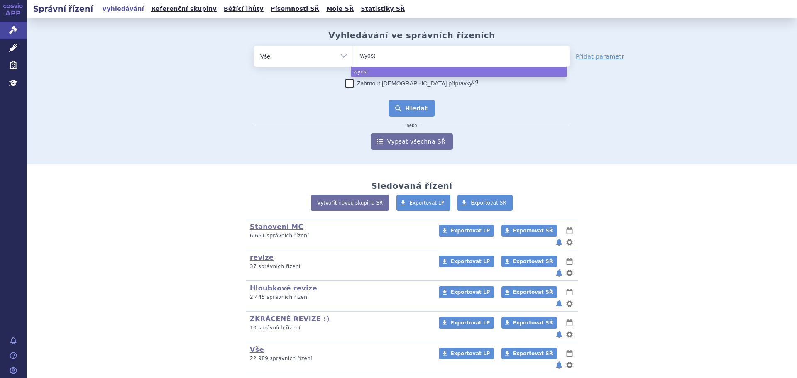
select select "wyost"
click at [418, 104] on button "Hledat" at bounding box center [412, 108] width 47 height 17
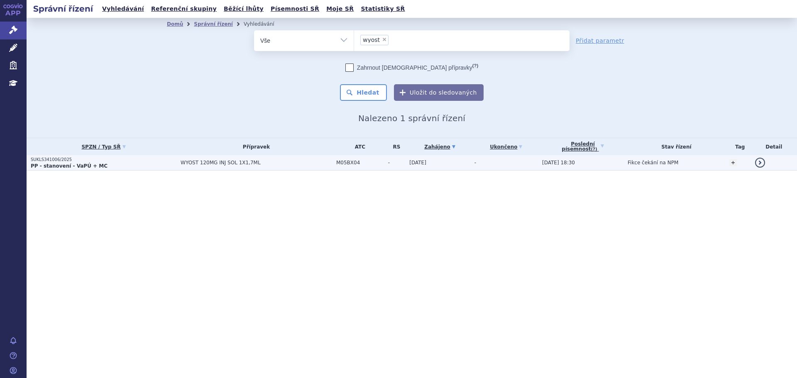
click at [284, 165] on span "WYOST 120MG INJ SOL 1X1,7ML" at bounding box center [257, 163] width 152 height 6
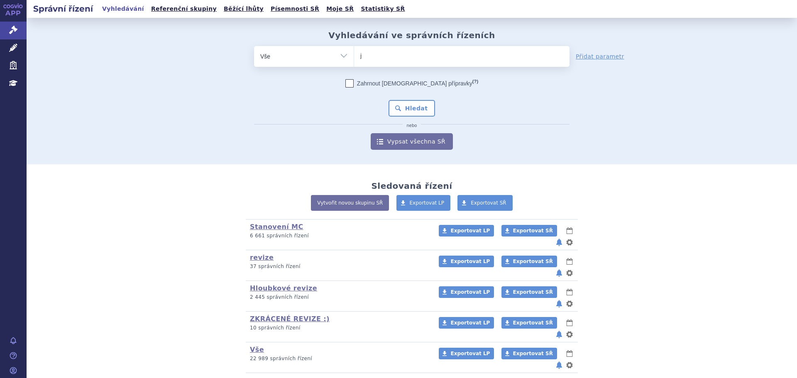
type input "ju"
type input "jub"
type input "[PERSON_NAME]"
type input "jubbon"
type input "jubbont"
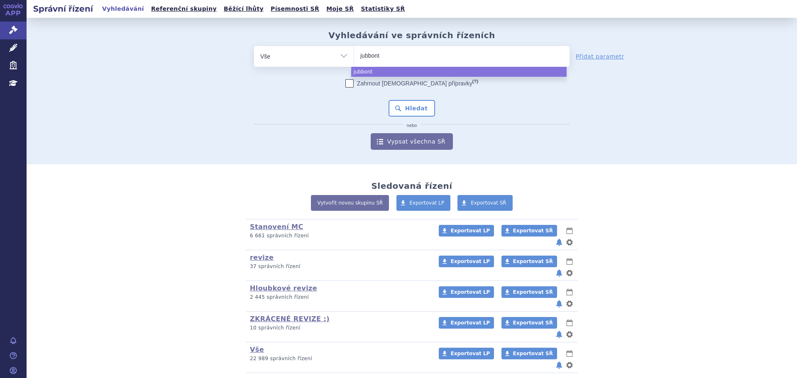
type input "jubbonti"
select select "jubbonti"
click at [427, 102] on button "Hledat" at bounding box center [412, 108] width 47 height 17
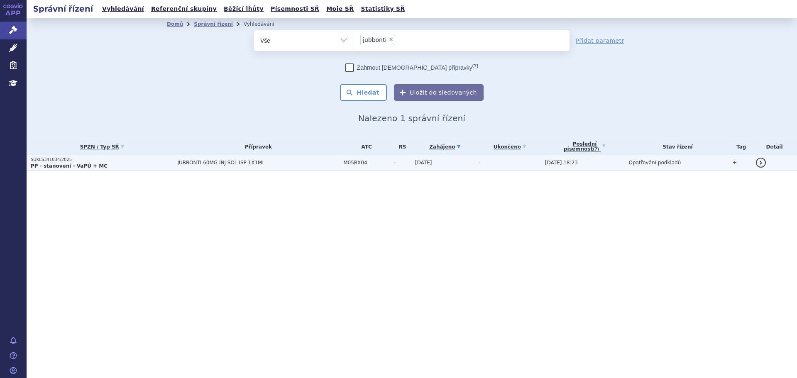
click at [321, 160] on span "JUBBONTI 60MG INJ SOL ISP 1X1ML" at bounding box center [259, 163] width 162 height 6
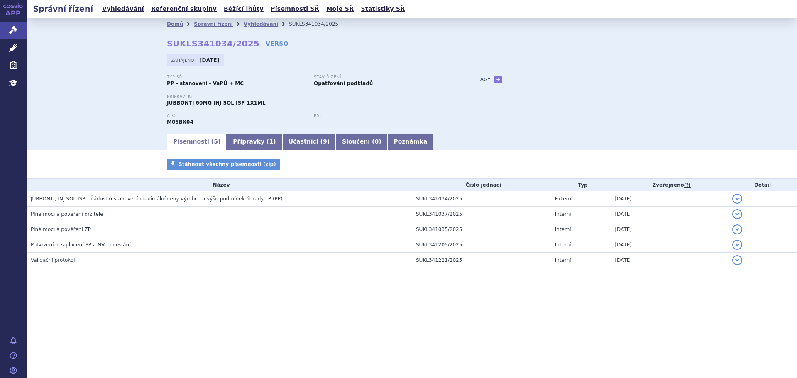
click at [216, 142] on link "Písemnosti ( 5 )" at bounding box center [197, 142] width 60 height 17
click at [255, 135] on link "Přípravky ( 1 )" at bounding box center [254, 142] width 55 height 17
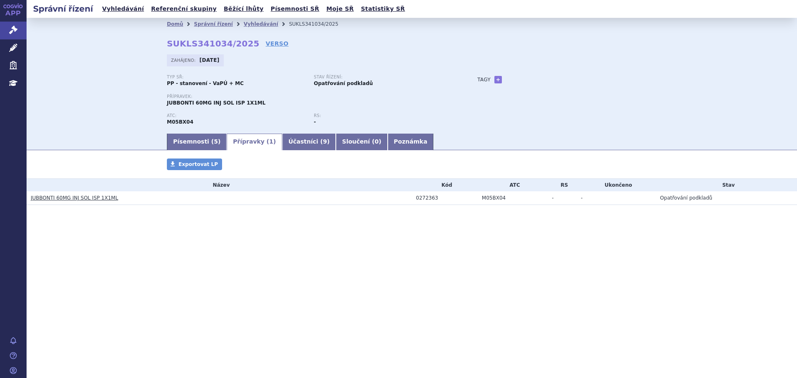
click at [97, 200] on link "JUBBONTI 60MG INJ SOL ISP 1X1ML" at bounding box center [75, 198] width 88 height 6
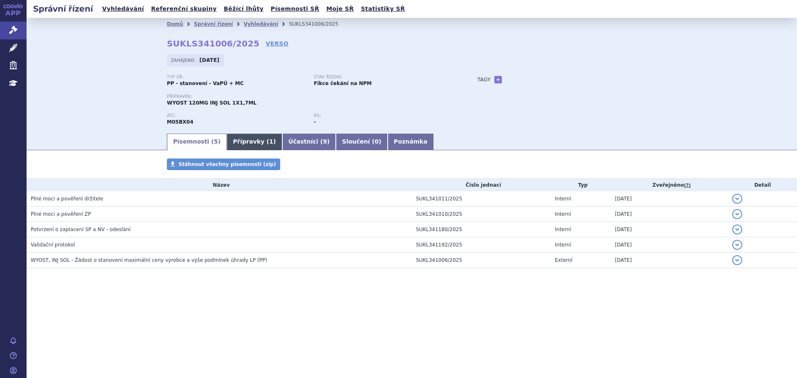
click at [248, 144] on link "Přípravky ( 1 )" at bounding box center [254, 142] width 55 height 17
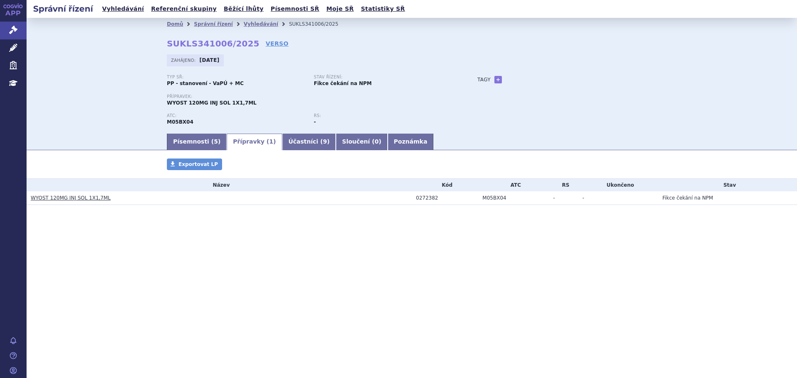
click at [98, 199] on link "WYOST 120MG INJ SOL 1X1,7ML" at bounding box center [71, 198] width 80 height 6
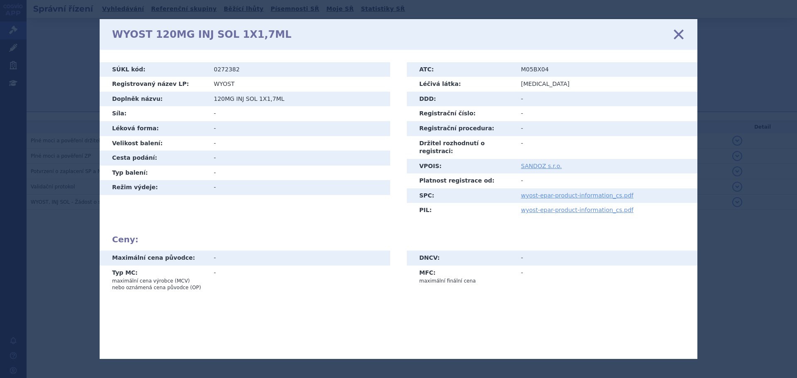
click at [677, 37] on icon at bounding box center [678, 33] width 17 height 17
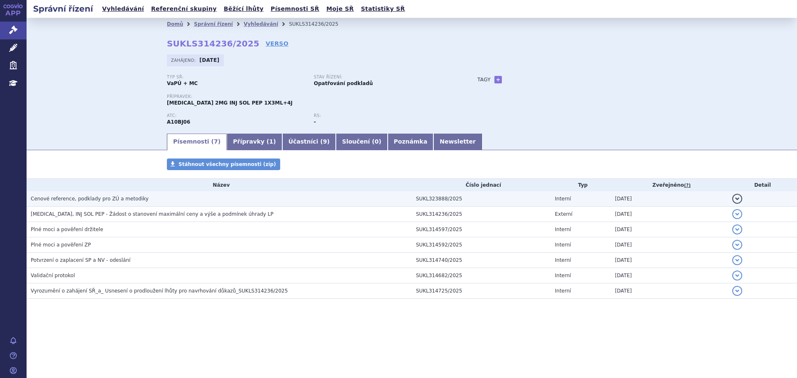
click at [128, 198] on span "Cenové reference, podklady pro ZÚ a metodiky" at bounding box center [90, 199] width 118 height 6
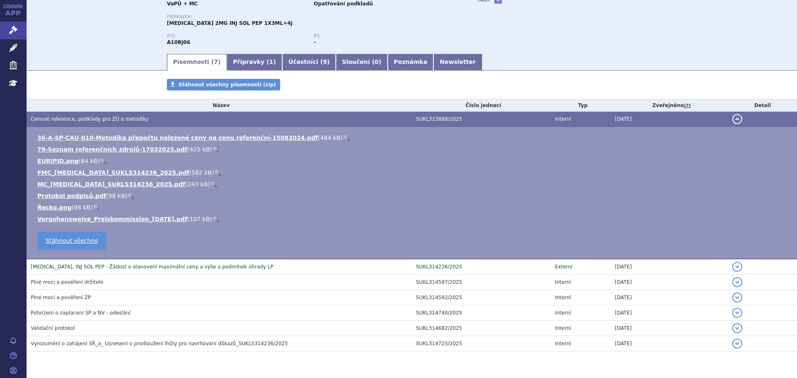
scroll to position [83, 0]
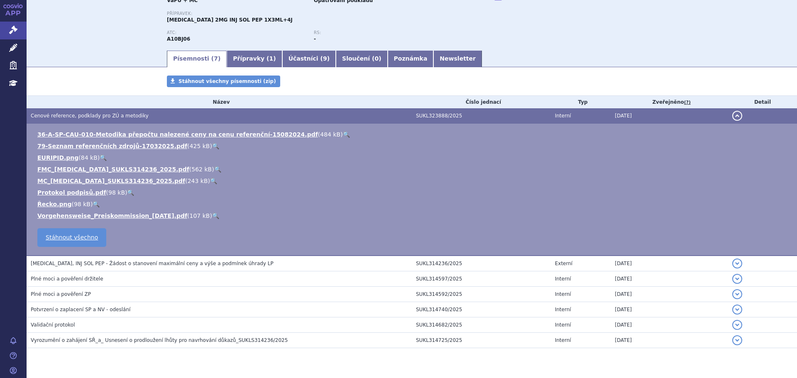
click at [433, 53] on link "Newsletter" at bounding box center [457, 59] width 49 height 17
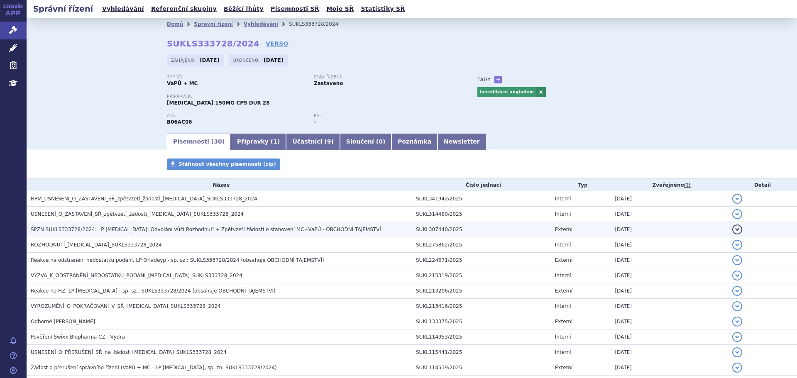
click at [77, 230] on span "SPZN SUKLS333728/2024: LP ORLADEYO: Odvolání vůči Rozhodnutí + Zpětvzetí žádost…" at bounding box center [206, 230] width 350 height 6
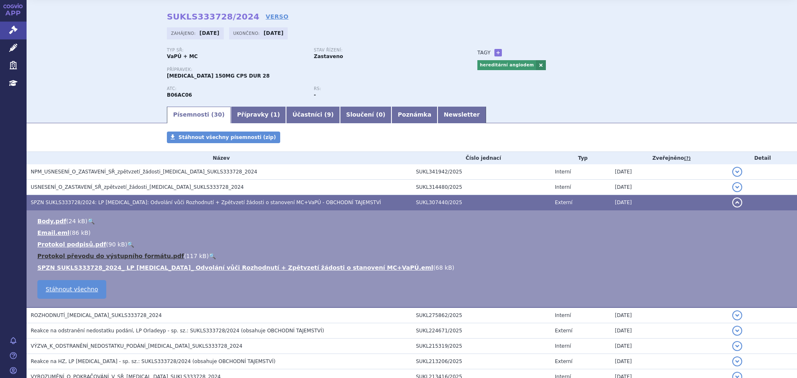
scroll to position [42, 0]
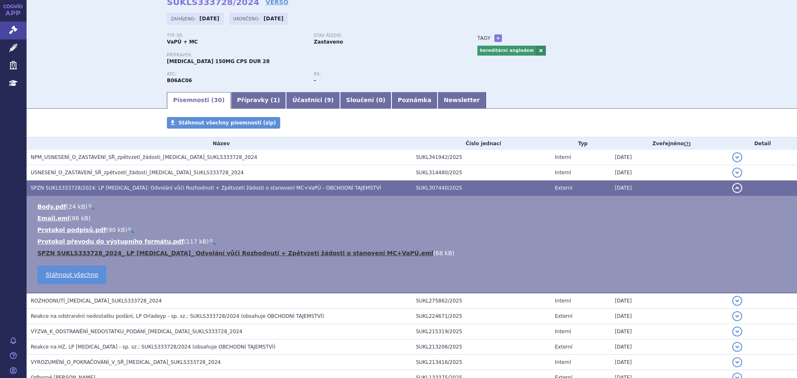
click at [331, 253] on link "SPZN SUKLS333728_2024_ LP ORLADEYO_ Odvolání vůči Rozhodnutí + Zpětvzetí žádost…" at bounding box center [235, 253] width 396 height 7
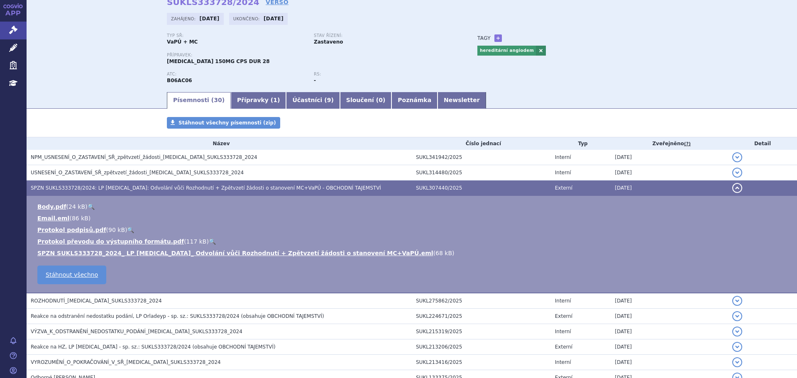
scroll to position [0, 0]
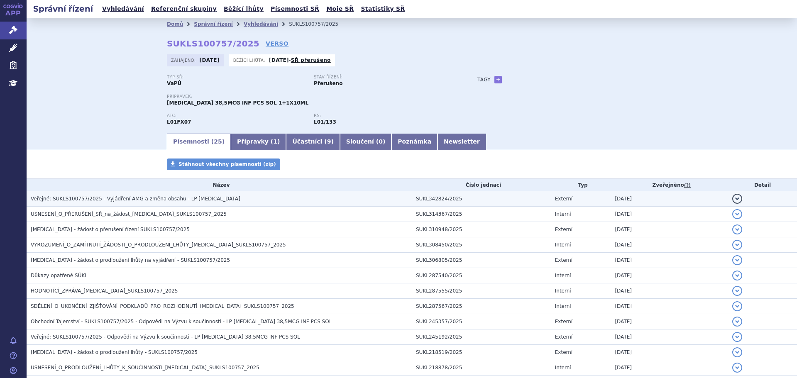
click at [120, 199] on span "Veřejné: SUKLS100757/2025 - Vyjádření AMG a změna obsahu - LP Blincyto" at bounding box center [136, 199] width 210 height 6
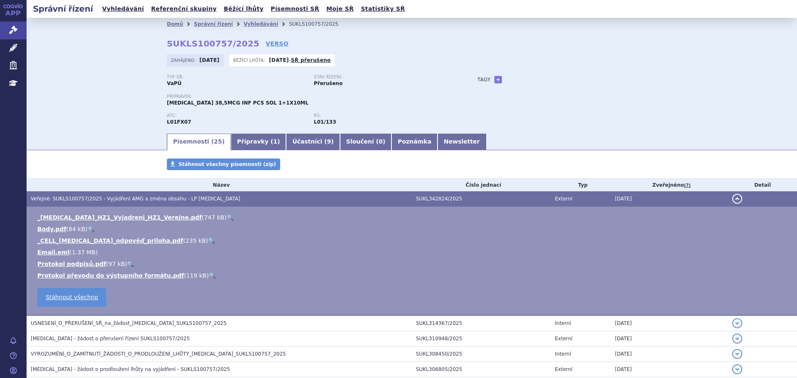
click at [227, 216] on link "🔍" at bounding box center [230, 217] width 7 height 7
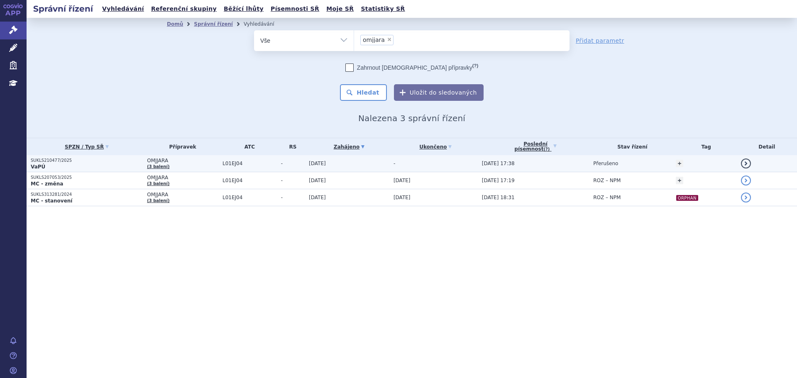
click at [277, 164] on td "-" at bounding box center [291, 163] width 28 height 17
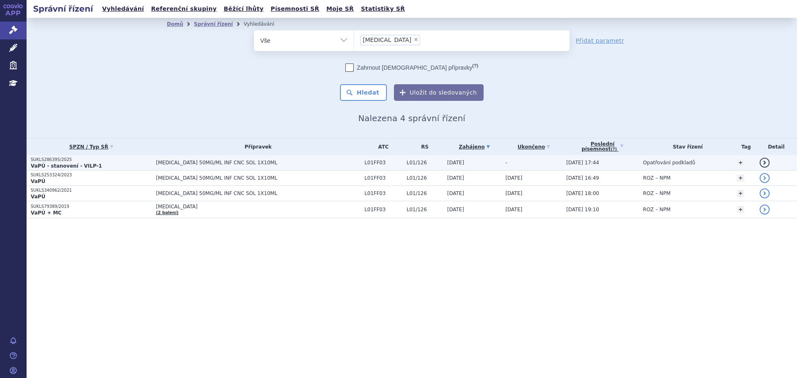
click at [240, 164] on span "IMFINZI 50MG/ML INF CNC SOL 1X10ML" at bounding box center [258, 163] width 204 height 6
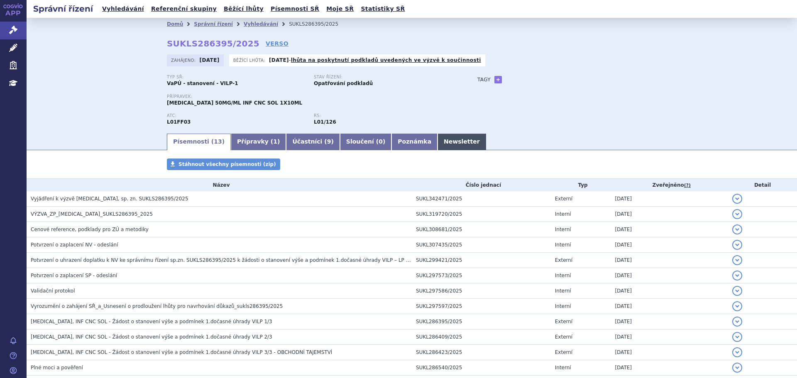
click at [438, 142] on link "Newsletter" at bounding box center [462, 142] width 49 height 17
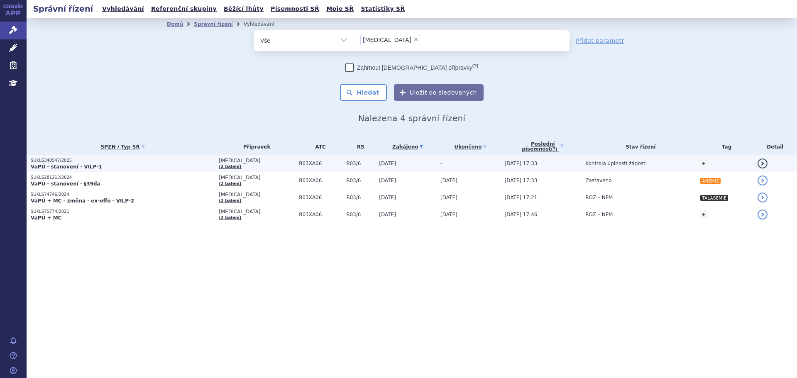
click at [170, 164] on p "VaPÚ - stanovení - VILP-1" at bounding box center [123, 167] width 184 height 7
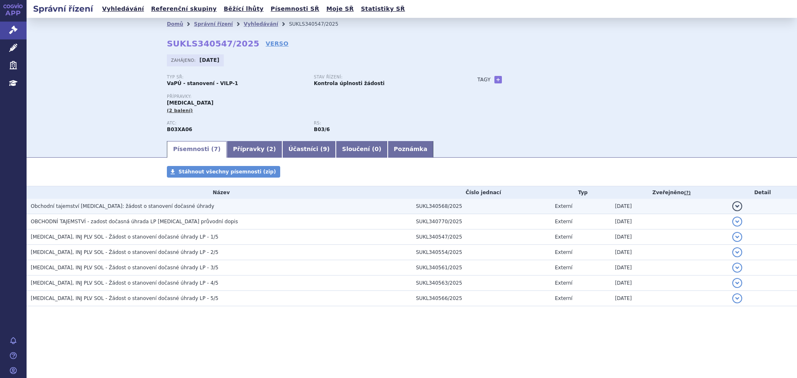
click at [198, 203] on h3 "Obchodní tajemství Reblozyl: žádost o stanovení dočasné úhrady" at bounding box center [221, 206] width 381 height 8
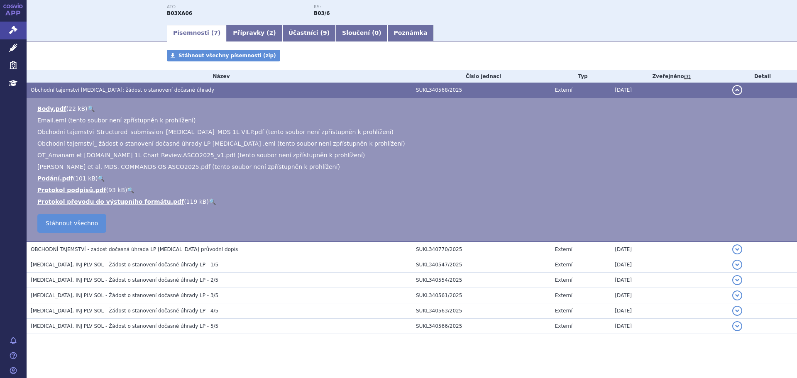
scroll to position [122, 0]
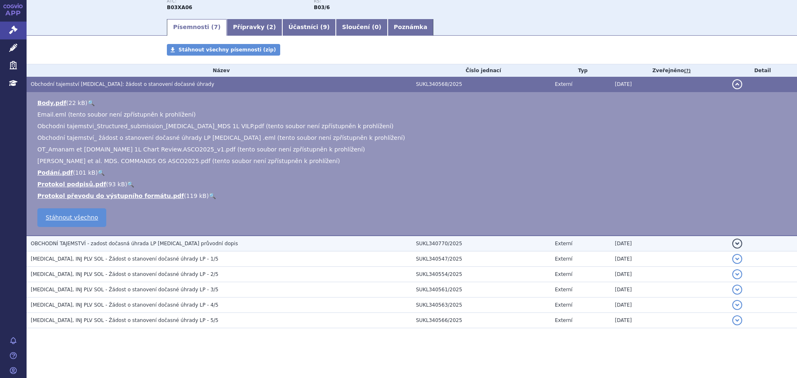
click at [184, 246] on span "OBCHODNÍ TAJEMSTVÍ - zadost dočasná úhrada LP Reblozyl průvodní dopis" at bounding box center [134, 244] width 207 height 6
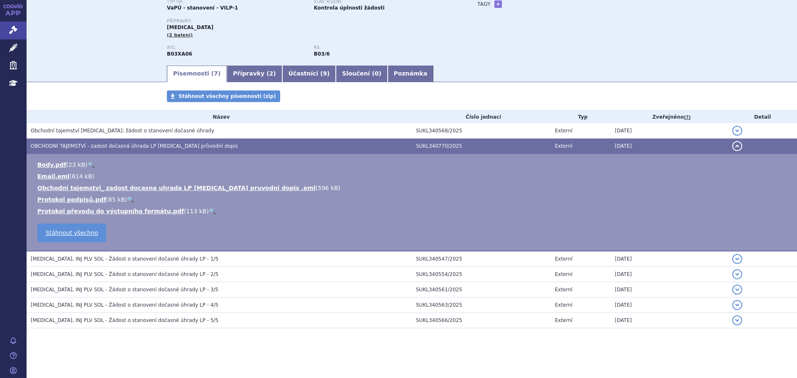
scroll to position [76, 0]
